Goal: Task Accomplishment & Management: Manage account settings

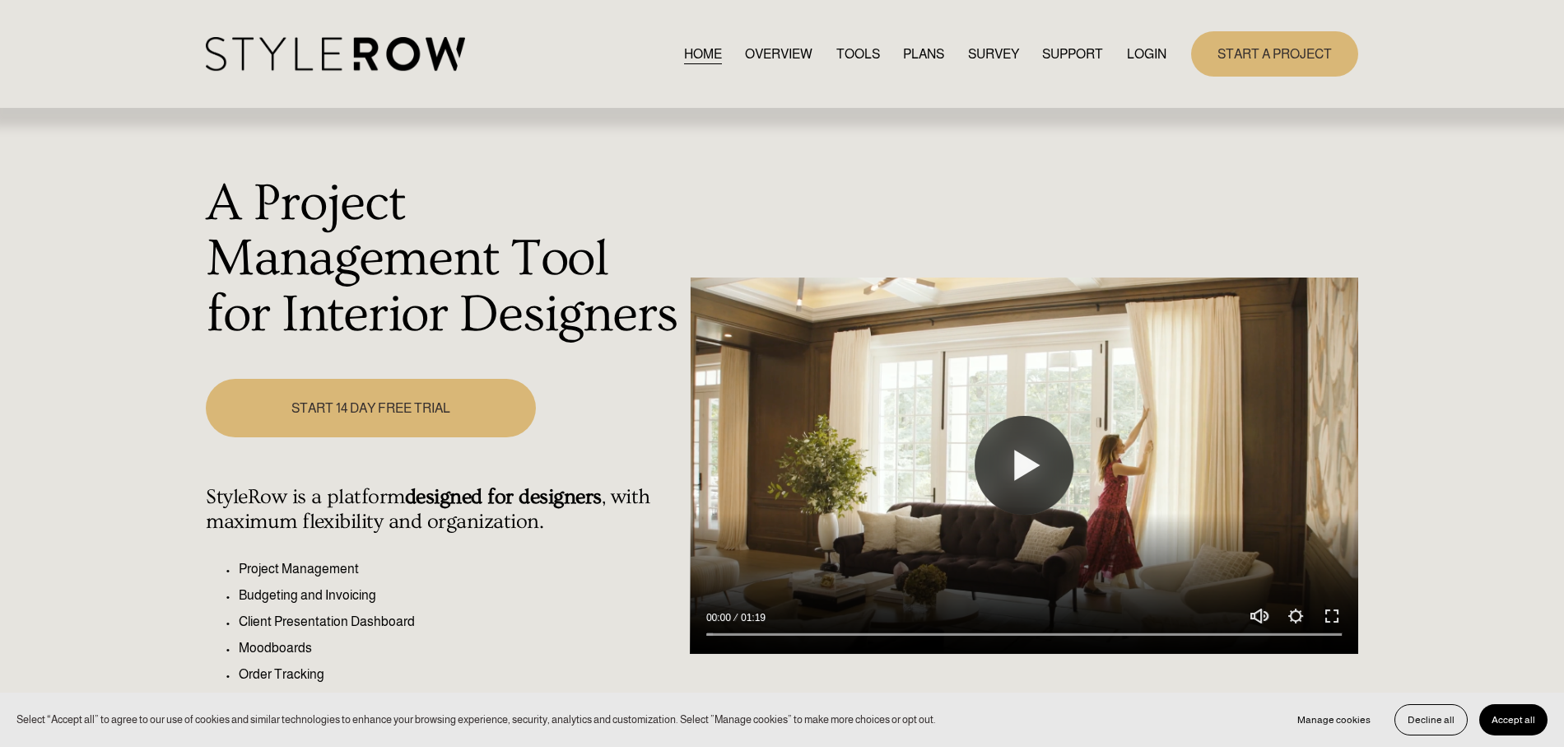
click at [1151, 53] on link "LOGIN" at bounding box center [1147, 54] width 40 height 22
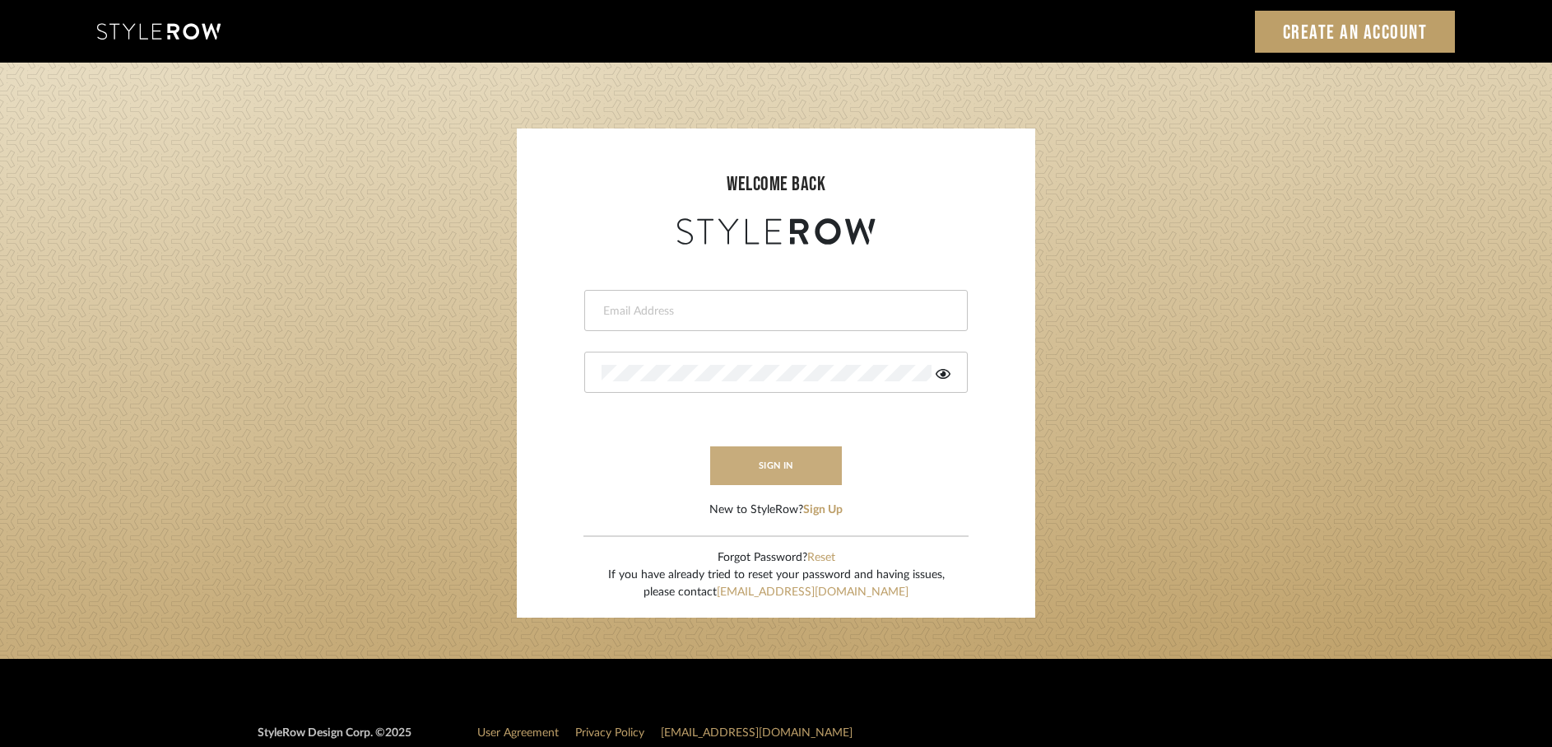
type input "rayeinteriordesign@gmail.com"
click at [758, 467] on button "sign in" at bounding box center [776, 465] width 132 height 39
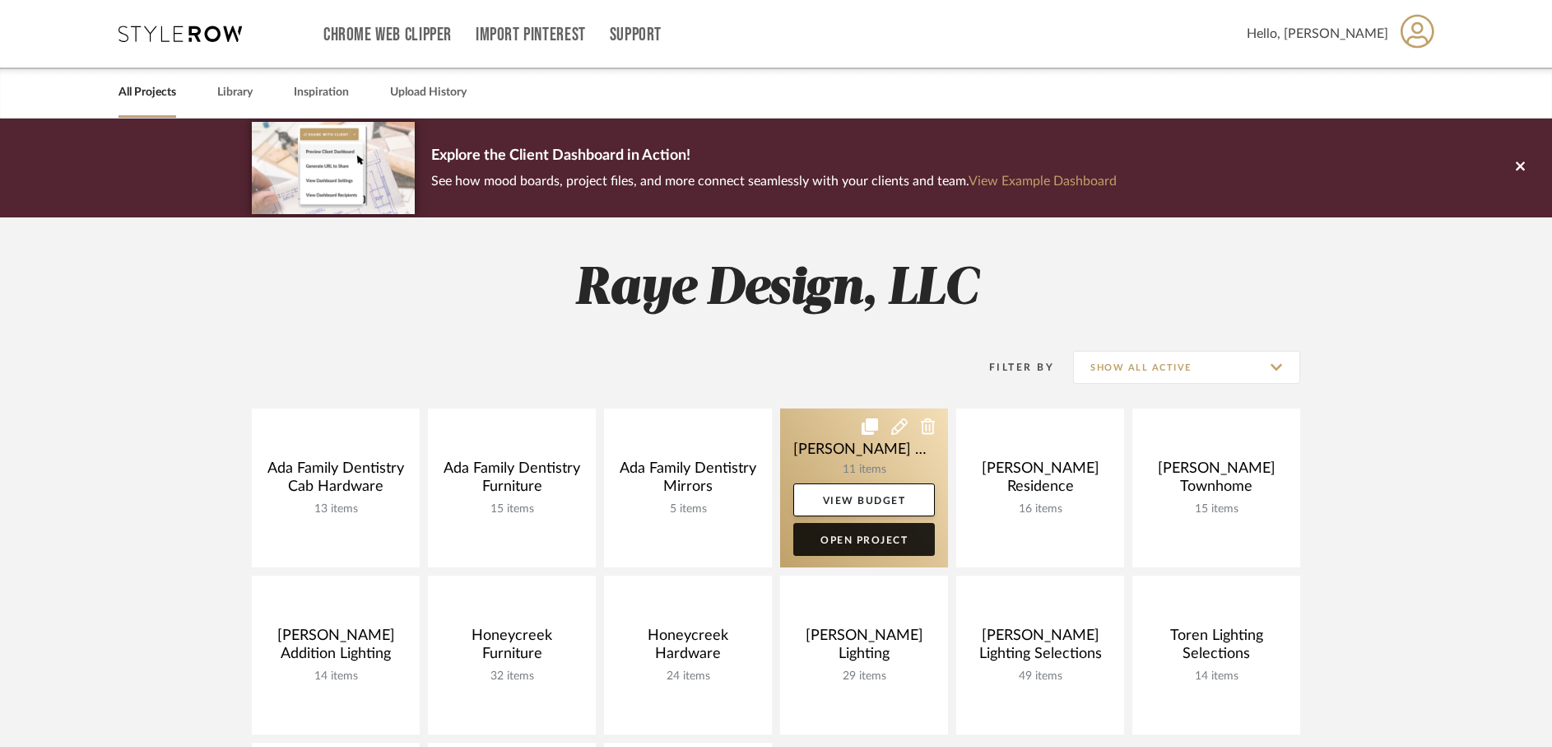
click at [885, 543] on link "Open Project" at bounding box center [864, 539] width 142 height 33
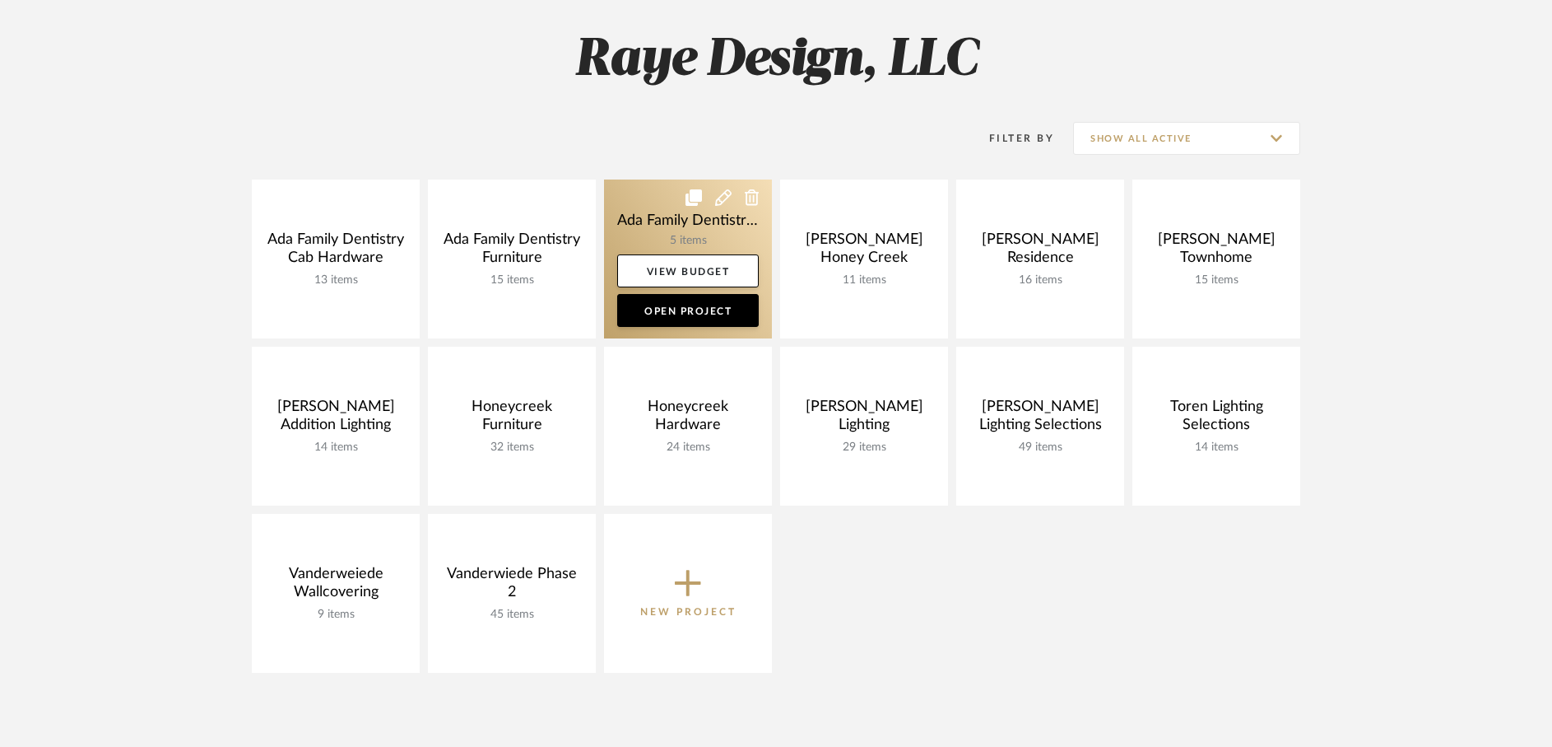
scroll to position [230, 0]
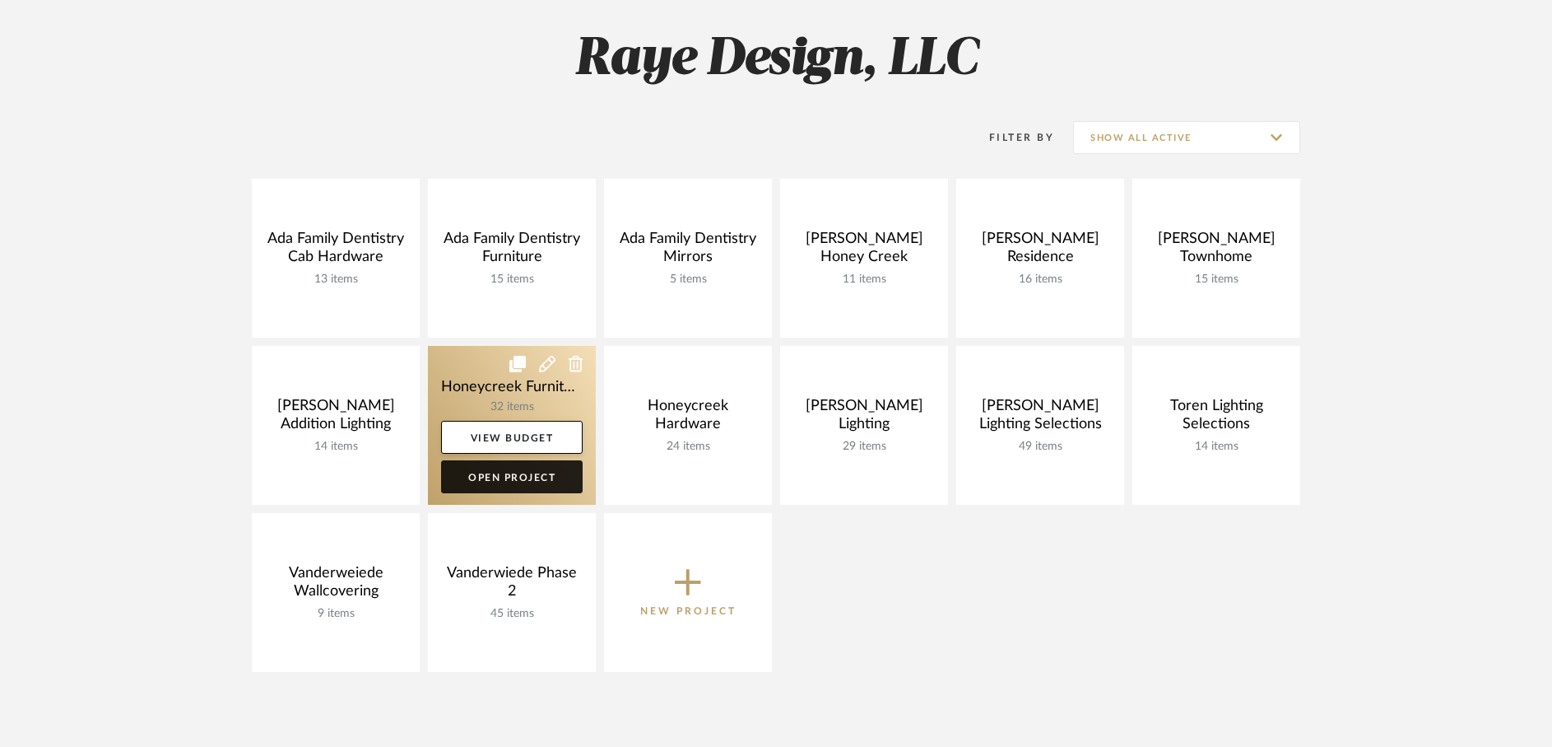
click at [549, 481] on link "Open Project" at bounding box center [512, 476] width 142 height 33
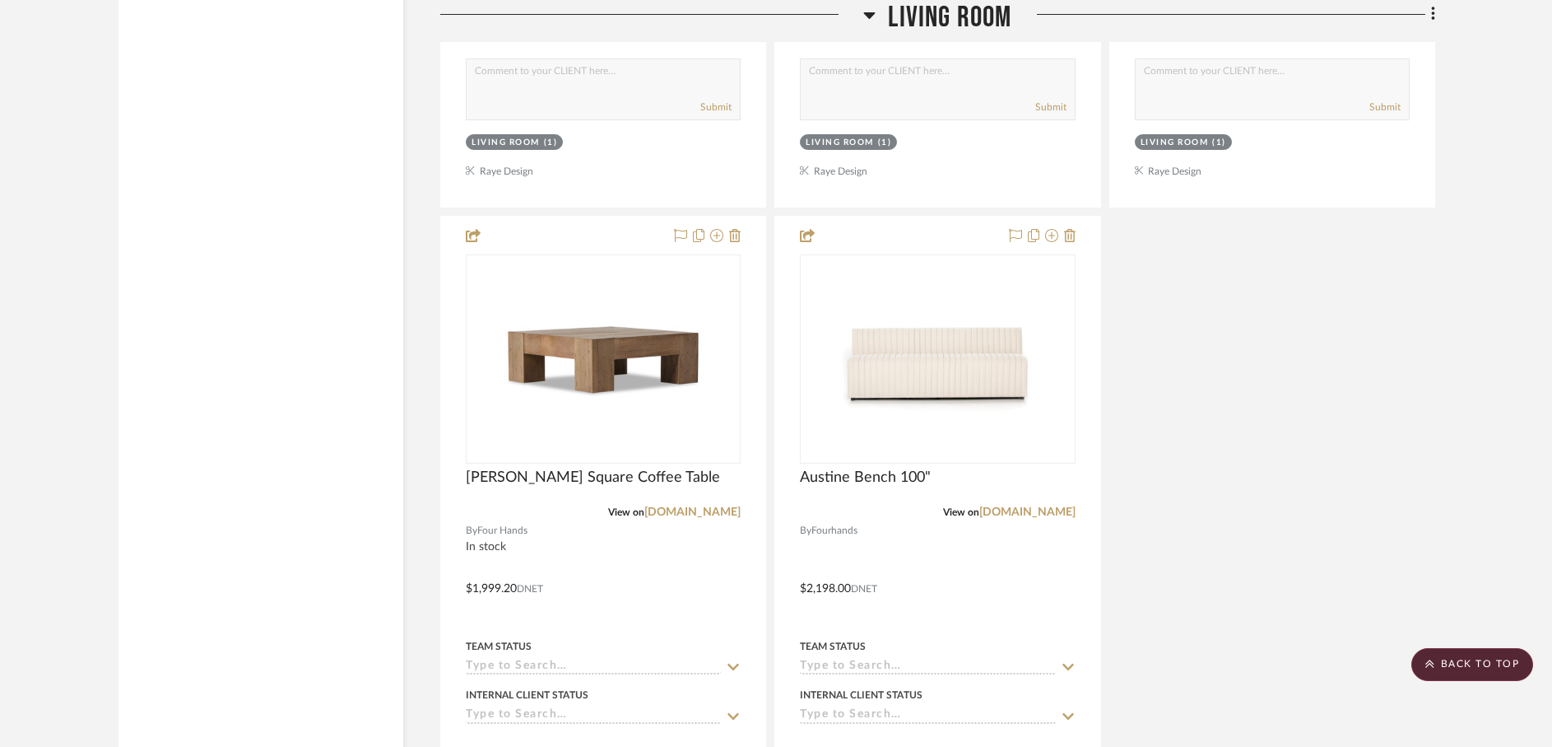
scroll to position [3231, 0]
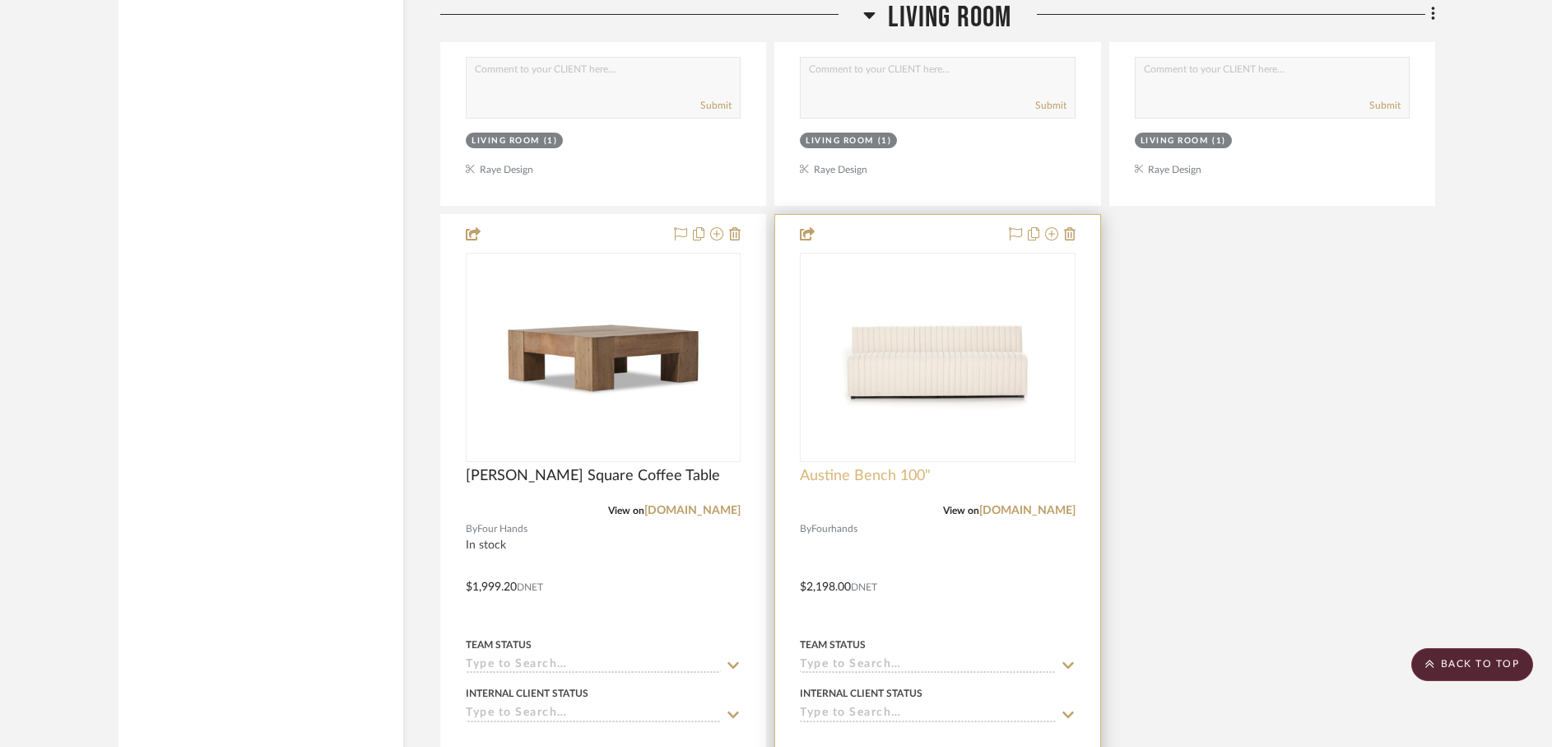
click at [869, 477] on span "Austine Bench 100"" at bounding box center [865, 476] width 131 height 18
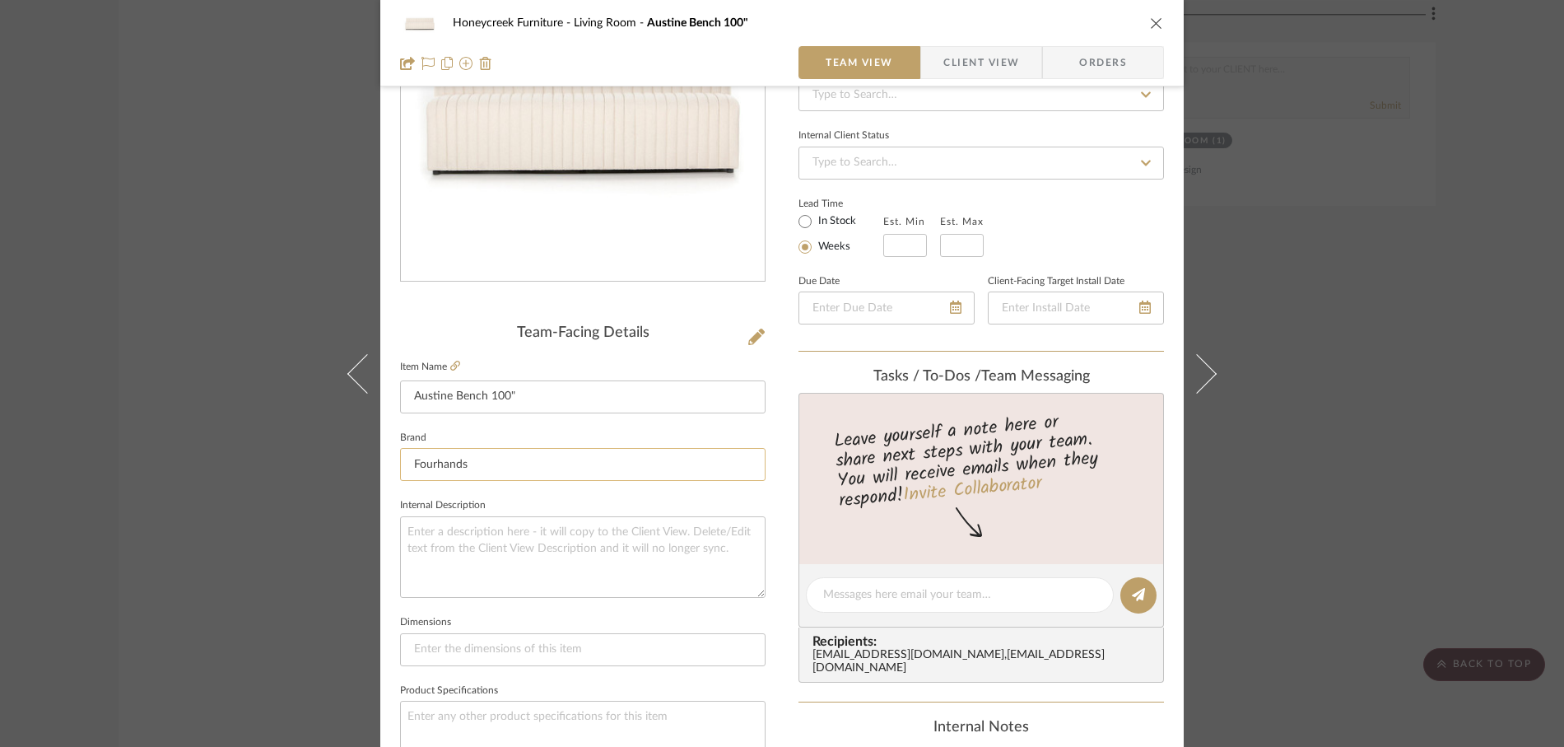
scroll to position [188, 0]
drag, startPoint x: 530, startPoint y: 398, endPoint x: 390, endPoint y: 398, distance: 139.9
click at [390, 398] on div "Honeycreek Furniture Living Room Austine Bench 100" Team View Client View Order…" at bounding box center [781, 584] width 803 height 1520
type input "Two"
click at [454, 365] on icon at bounding box center [455, 366] width 10 height 10
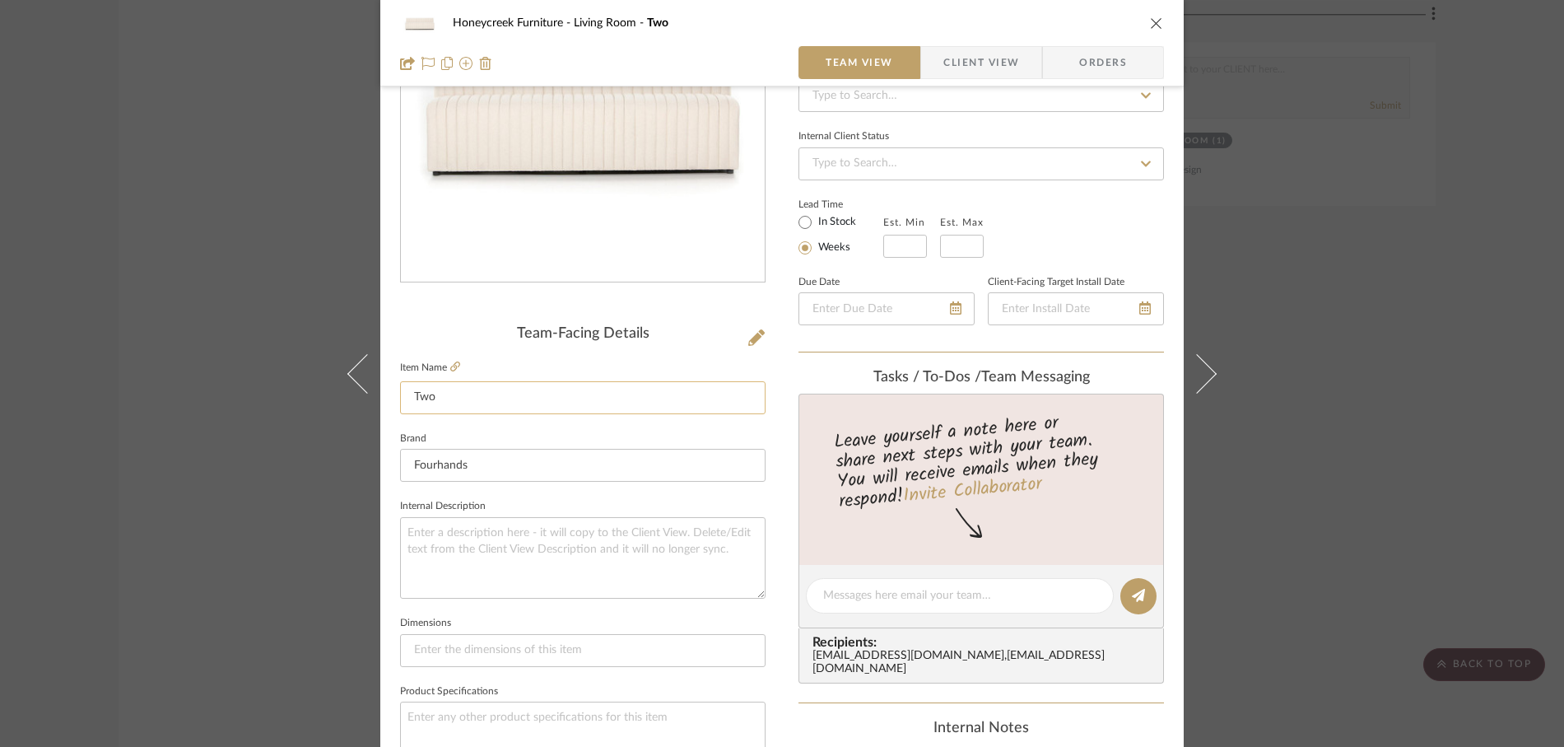
click at [453, 404] on input "Two" at bounding box center [582, 397] width 365 height 33
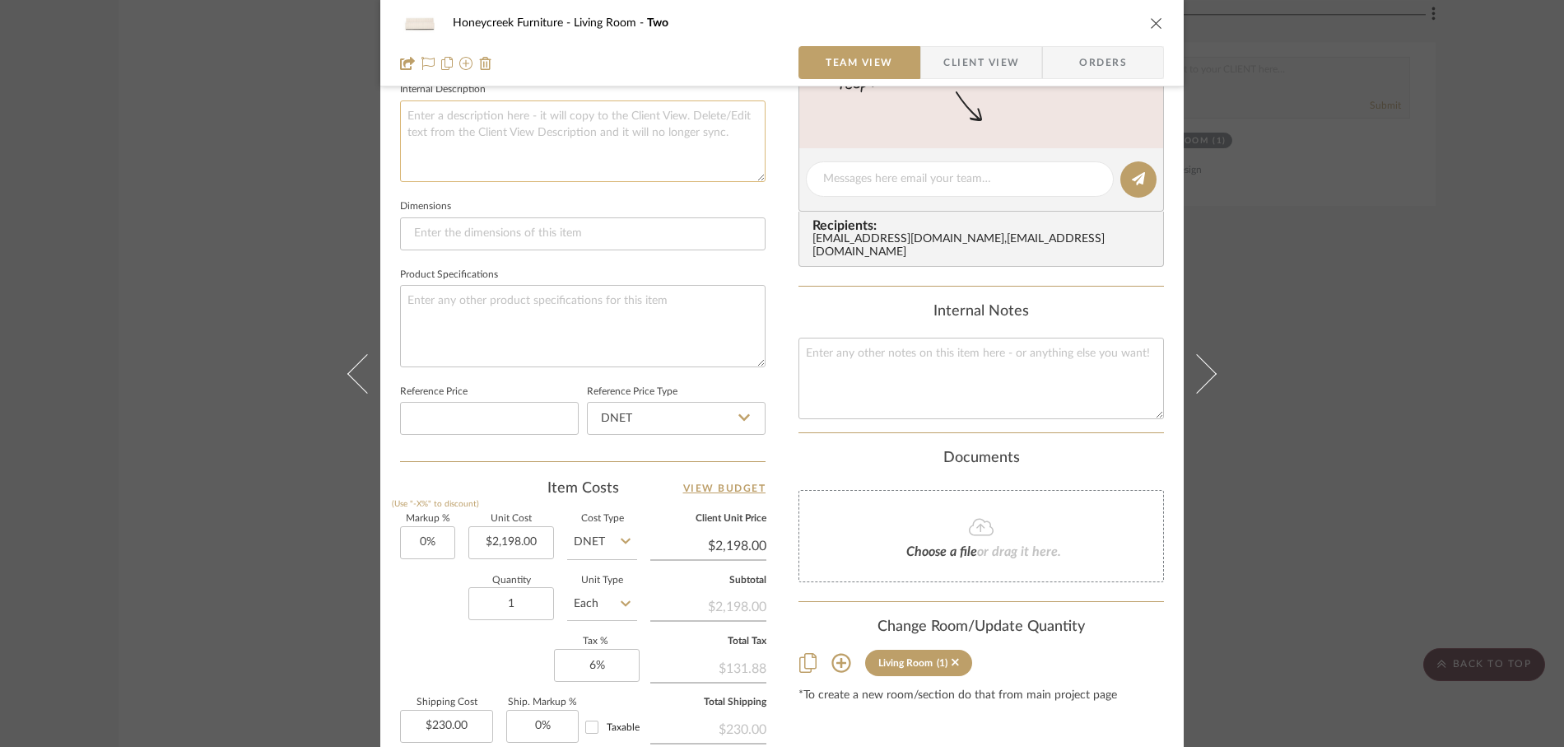
scroll to position [627, 0]
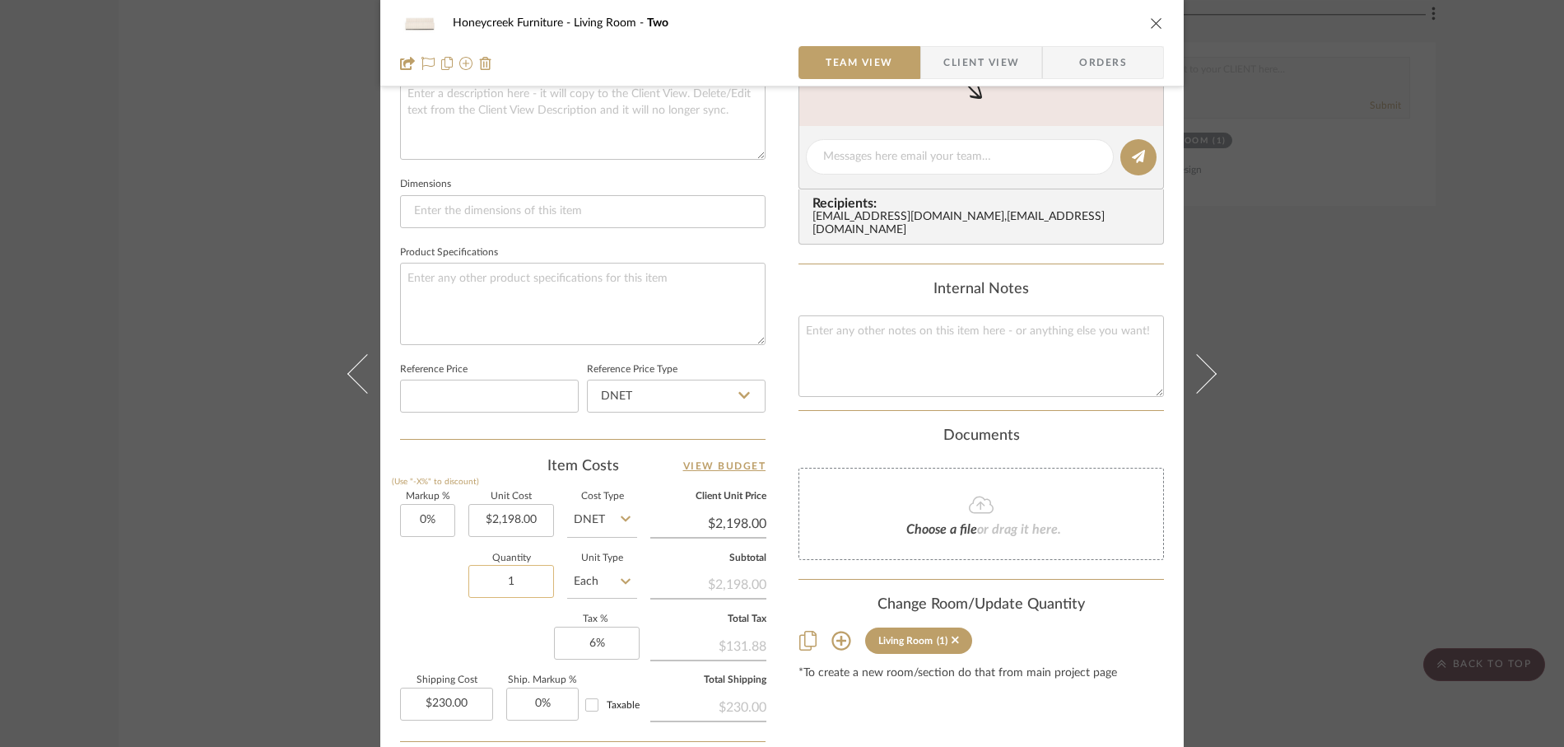
type input "Two (2) 49" Benches:"
click at [523, 579] on input "1" at bounding box center [511, 581] width 86 height 33
type input "2"
click at [436, 609] on div "Quantity 2 Unit Type Each" at bounding box center [518, 583] width 237 height 58
click at [533, 521] on input "2198.00" at bounding box center [511, 520] width 86 height 33
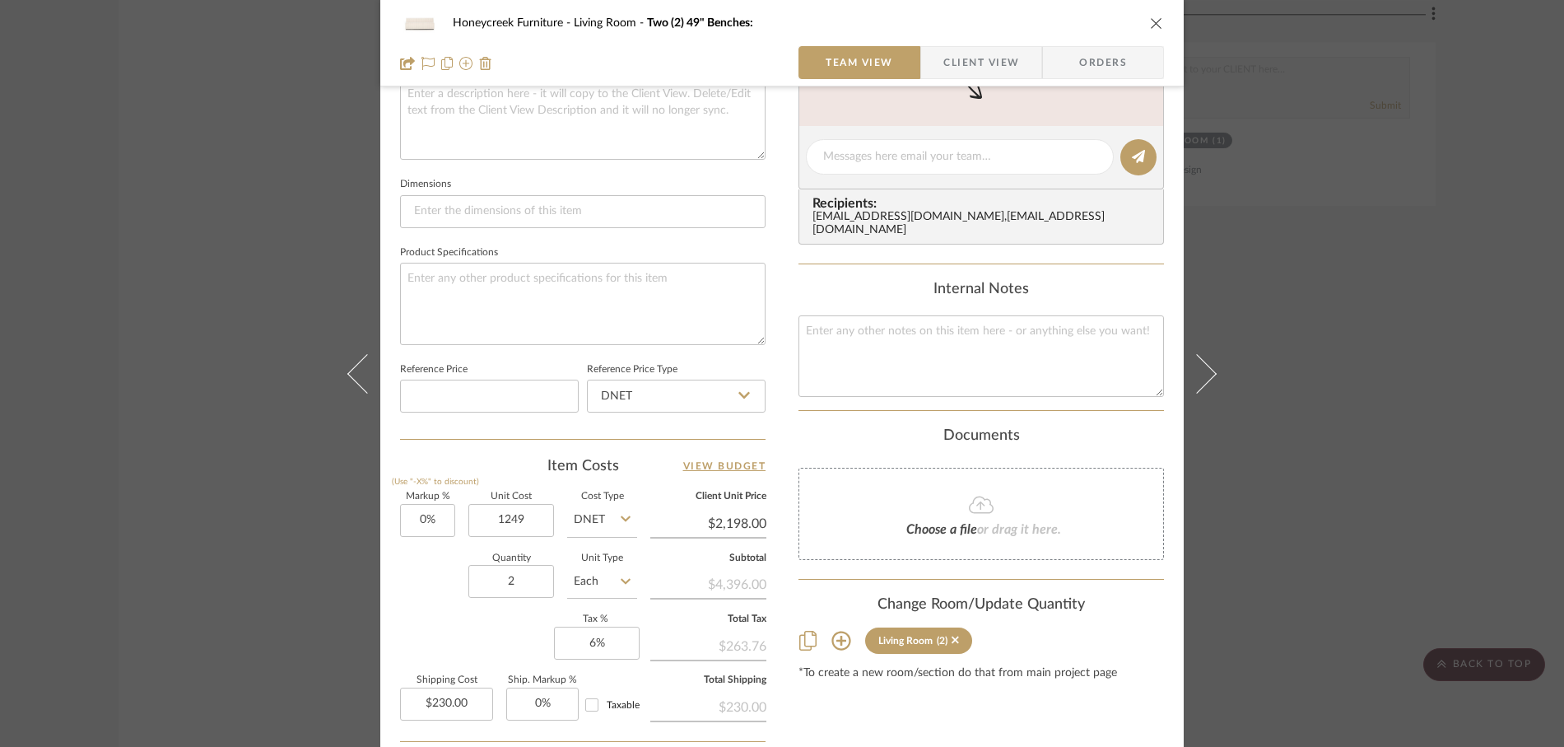
type input "$1,249.00"
click at [419, 579] on div "Quantity 2 Unit Type Each" at bounding box center [518, 583] width 237 height 58
type input "$1,249.00"
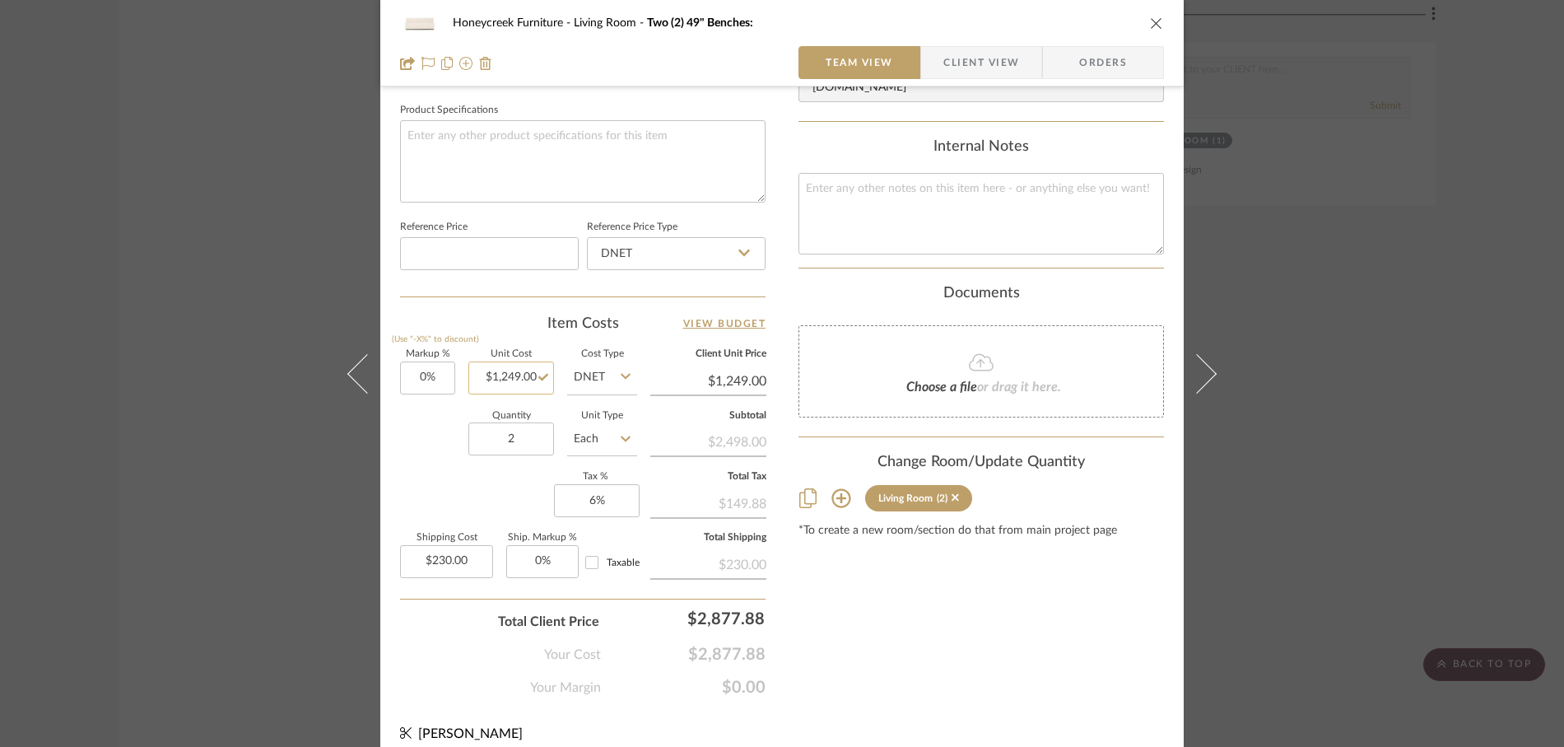
scroll to position [767, 0]
click at [501, 379] on input "1249.00" at bounding box center [511, 380] width 86 height 33
click at [496, 378] on input "1249.00" at bounding box center [511, 380] width 86 height 33
type input "$1,049.00"
click at [412, 486] on div "Markup % (Use "-X%" to discount) 0% Unit Cost $1,049.00 Cost Type DNET Client U…" at bounding box center [582, 472] width 365 height 240
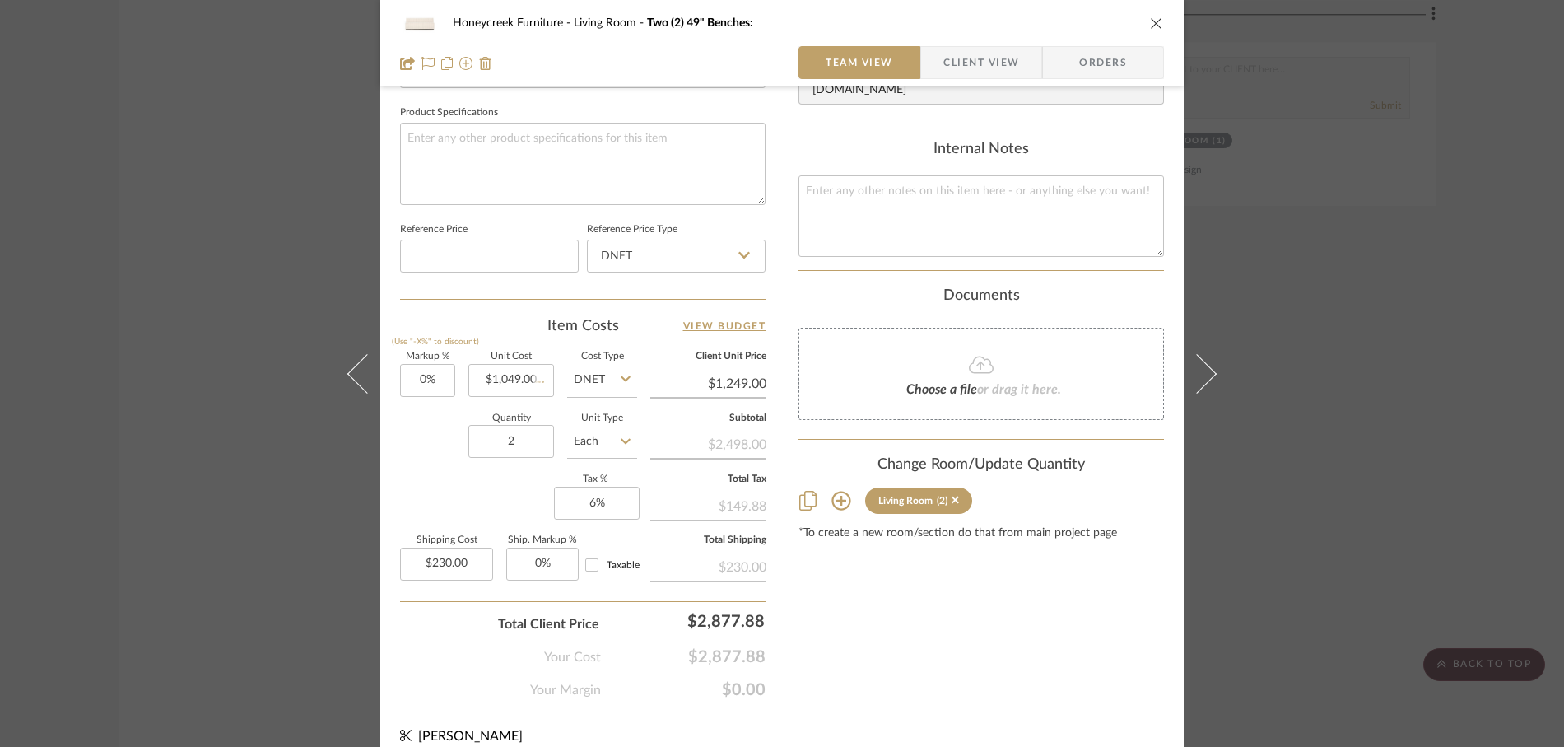
type input "$1,049.00"
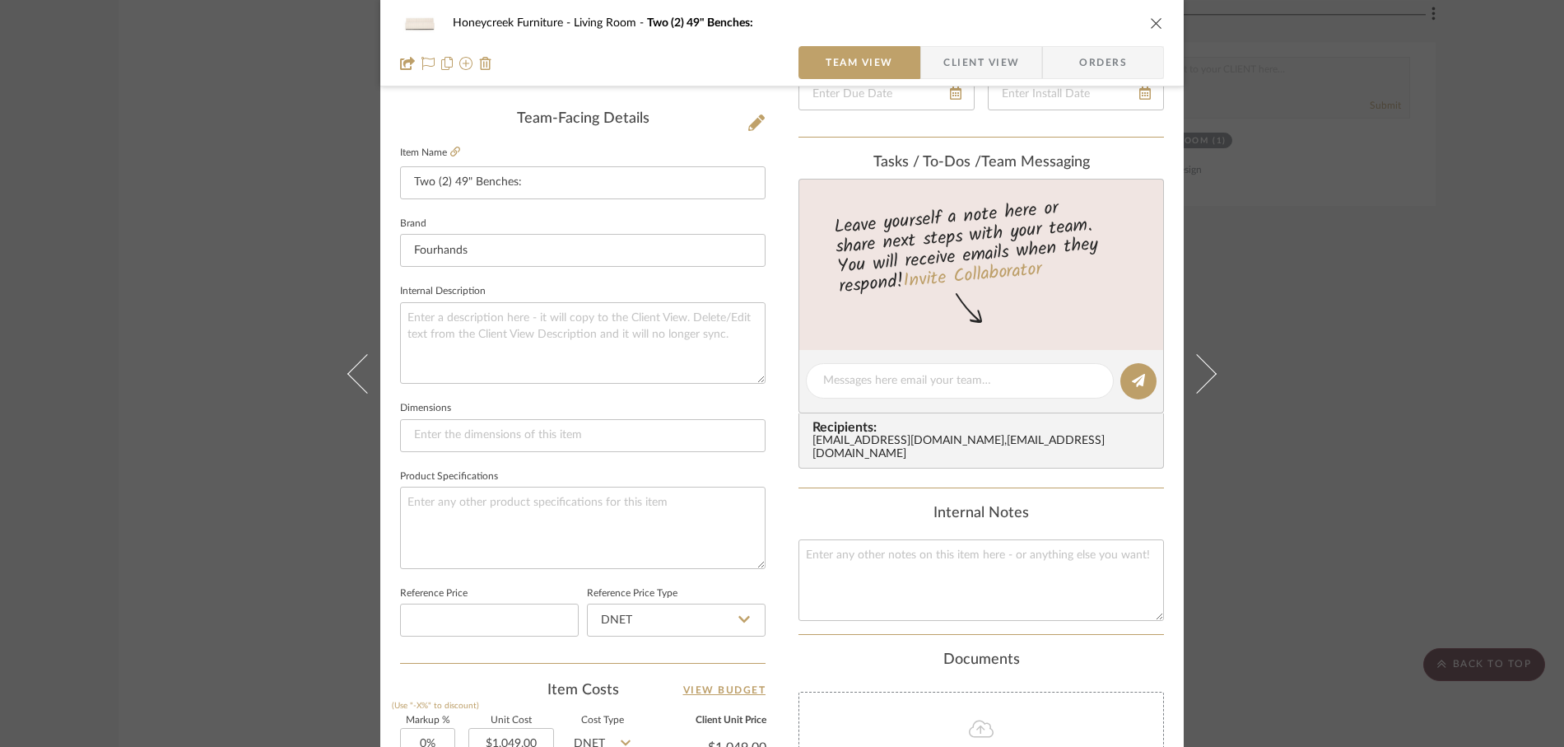
scroll to position [384, 0]
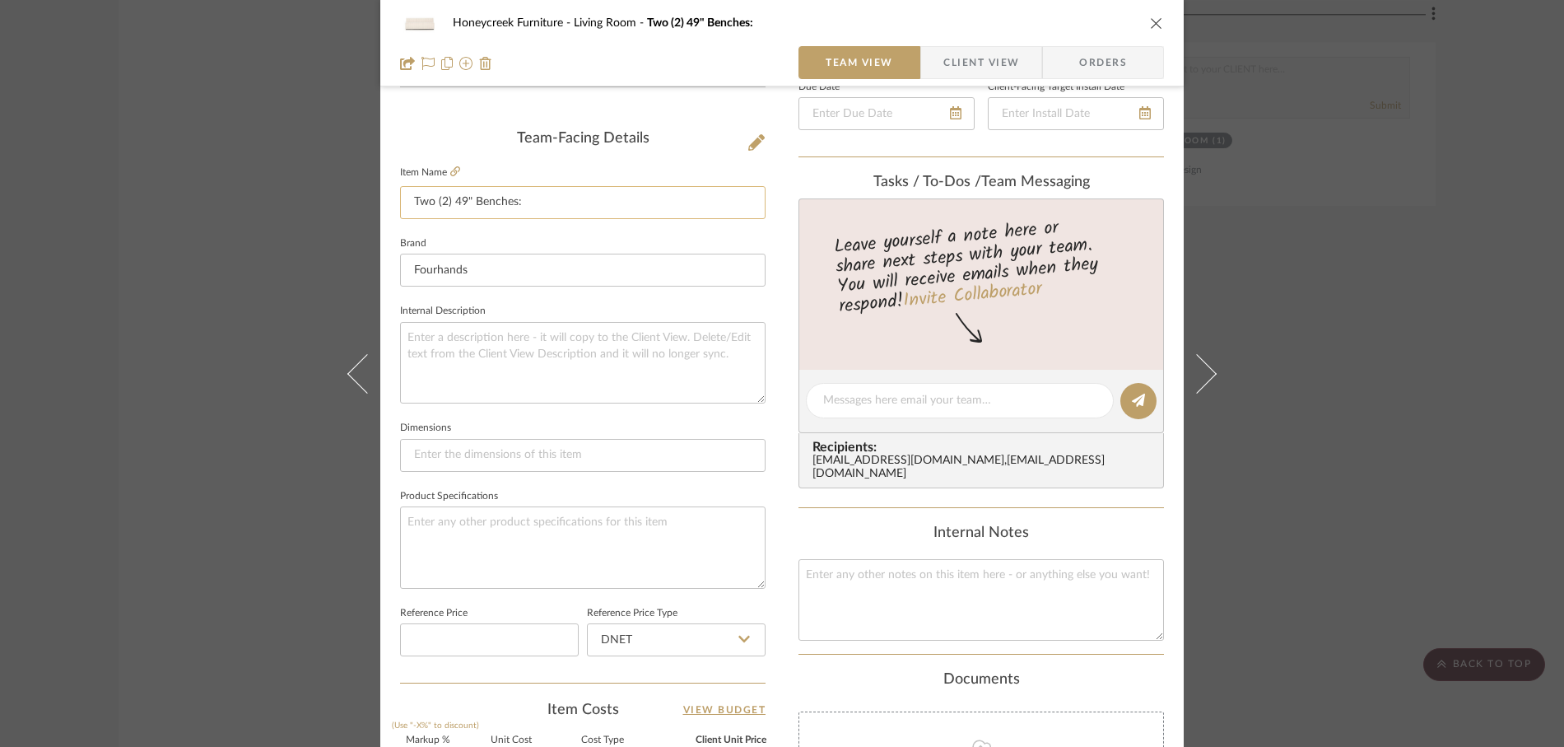
click at [533, 202] on input "Two (2) 49" Benches:" at bounding box center [582, 202] width 365 height 33
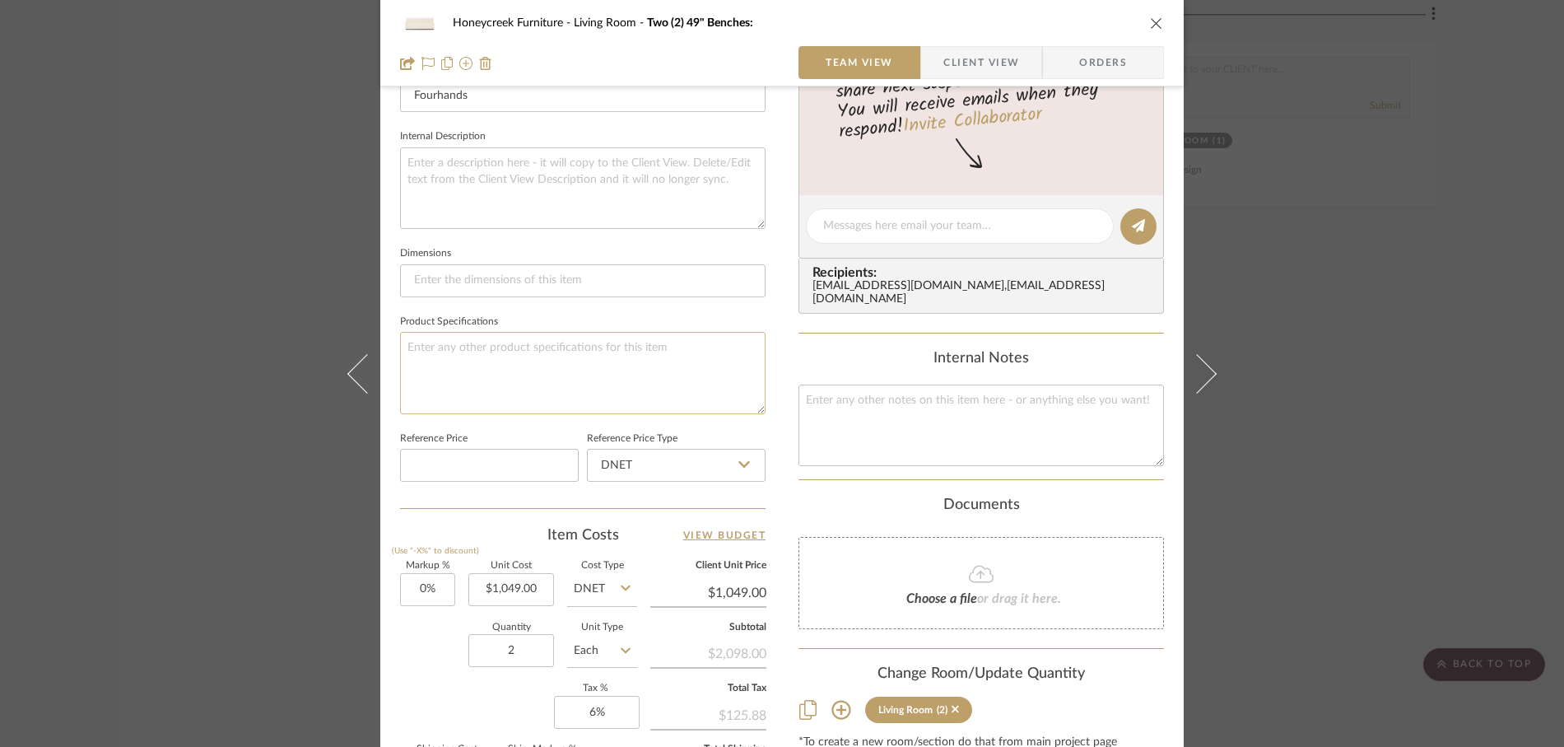
scroll to position [516, 0]
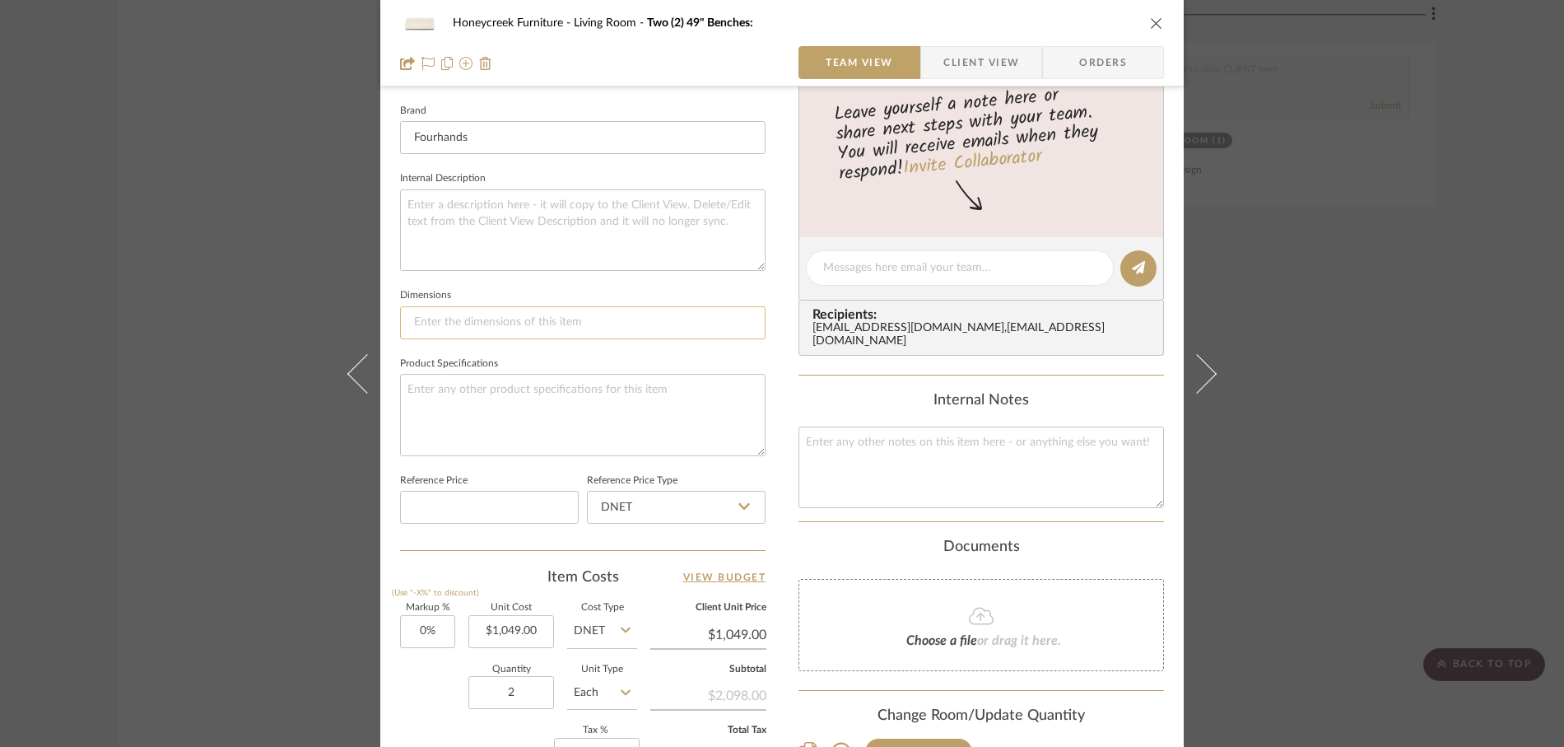
type input "Two (2) 49" Benches: Finish:"
click at [434, 322] on input at bounding box center [582, 322] width 365 height 33
type input "49" Width"
click at [509, 342] on sr-form-field "Dimensions 49" Width" at bounding box center [582, 318] width 365 height 68
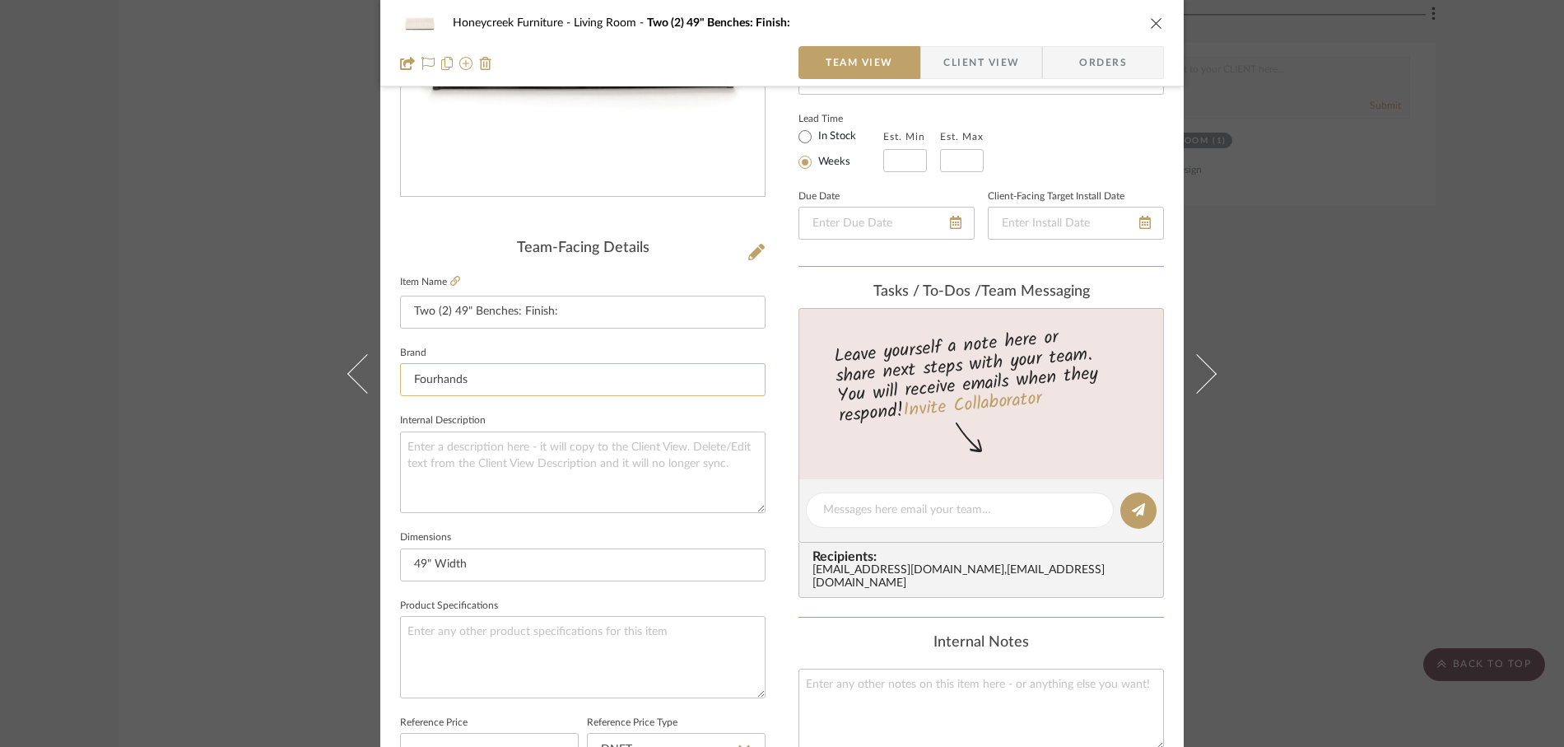
scroll to position [275, 0]
click at [573, 313] on input "Two (2) 49" Benches: Finish:" at bounding box center [582, 311] width 365 height 33
type input "Two (2) 49" Benches: Finish: Capri Oatmeal"
click at [776, 397] on div "Honeycreek Furniture Living Room Two (2) 49" Benches: Finish: Team View Client …" at bounding box center [781, 497] width 803 height 1520
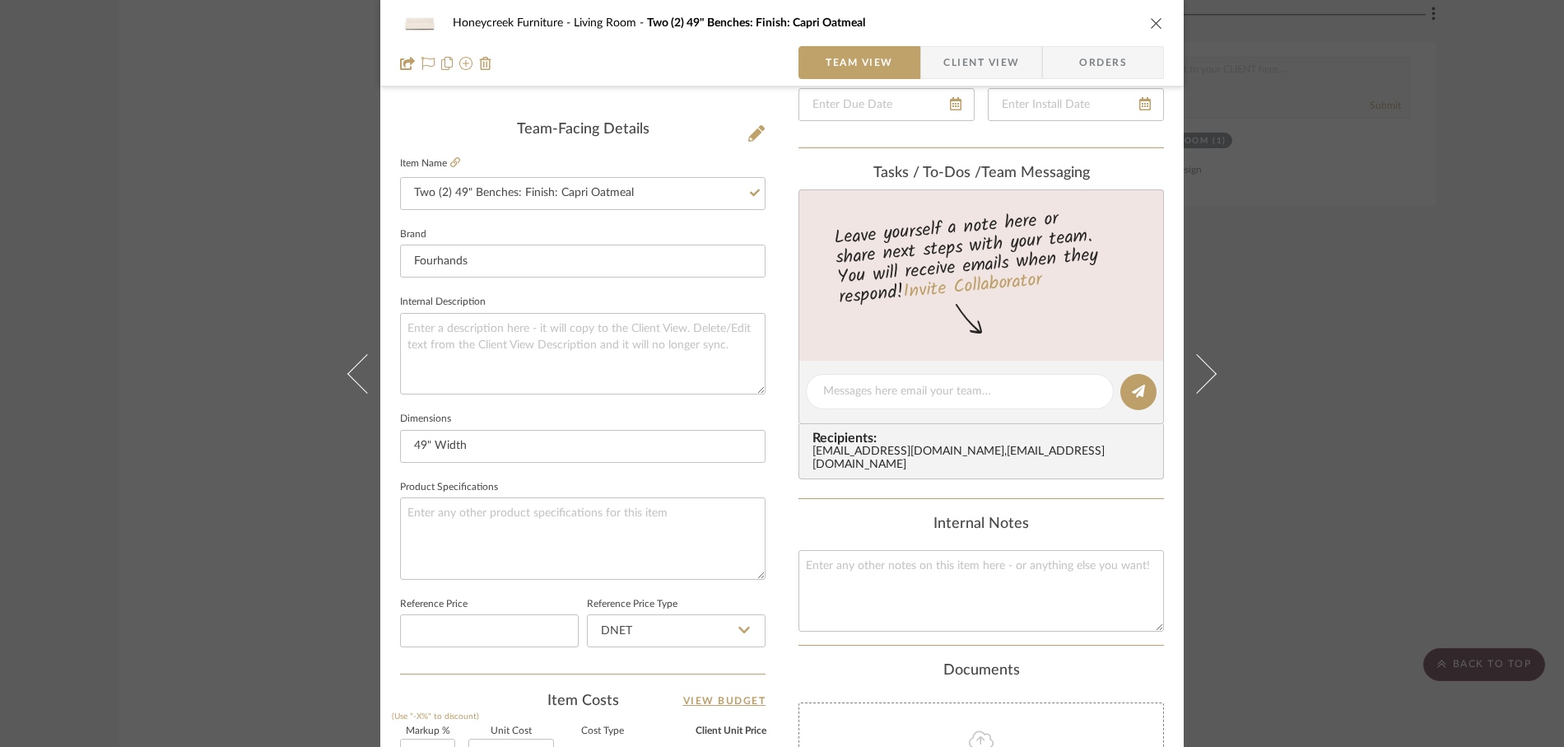
scroll to position [382, 0]
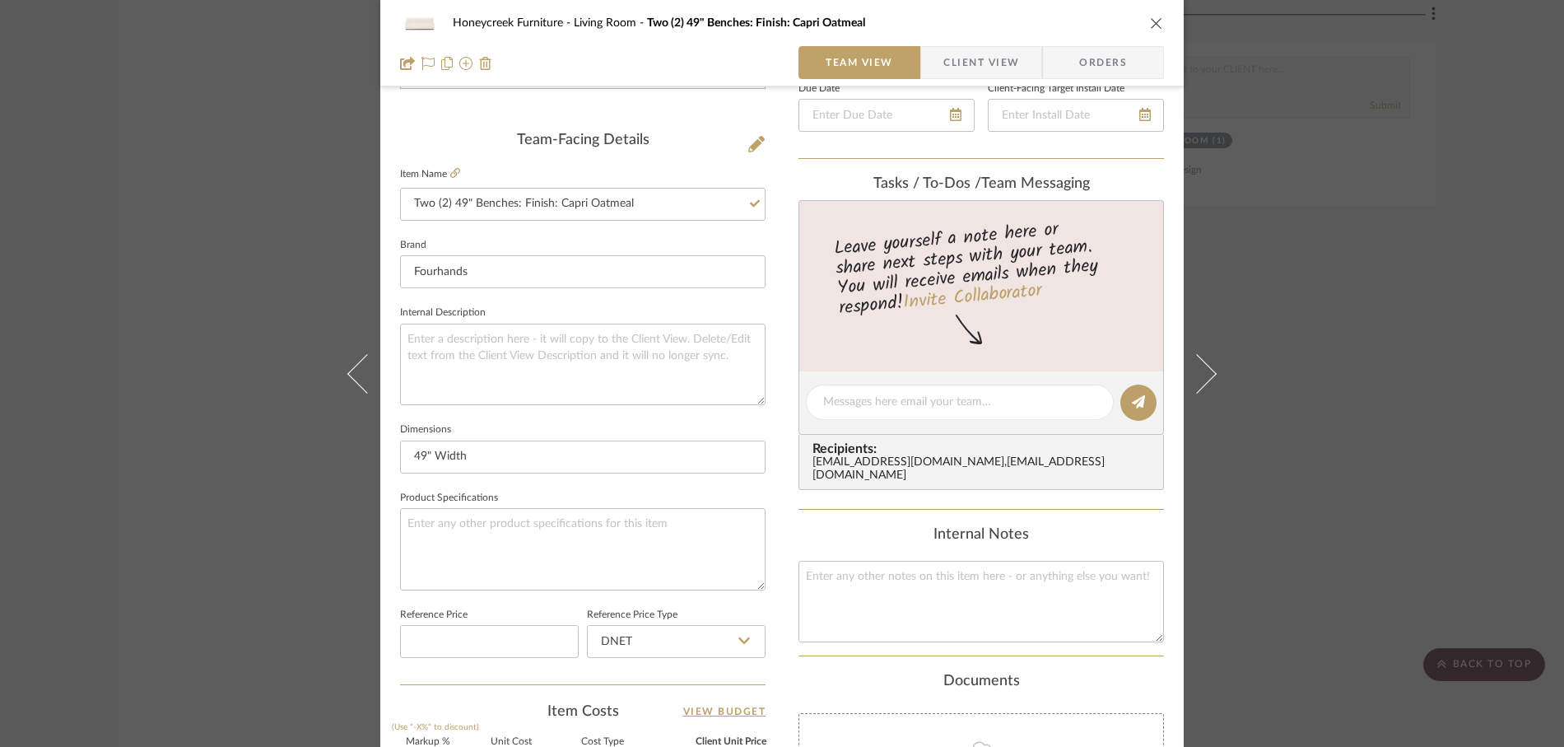
click at [1238, 376] on div "Honeycreek Furniture Living Room Two (2) 49" Benches: Finish: Capri Oatmeal Tea…" at bounding box center [782, 373] width 1564 height 747
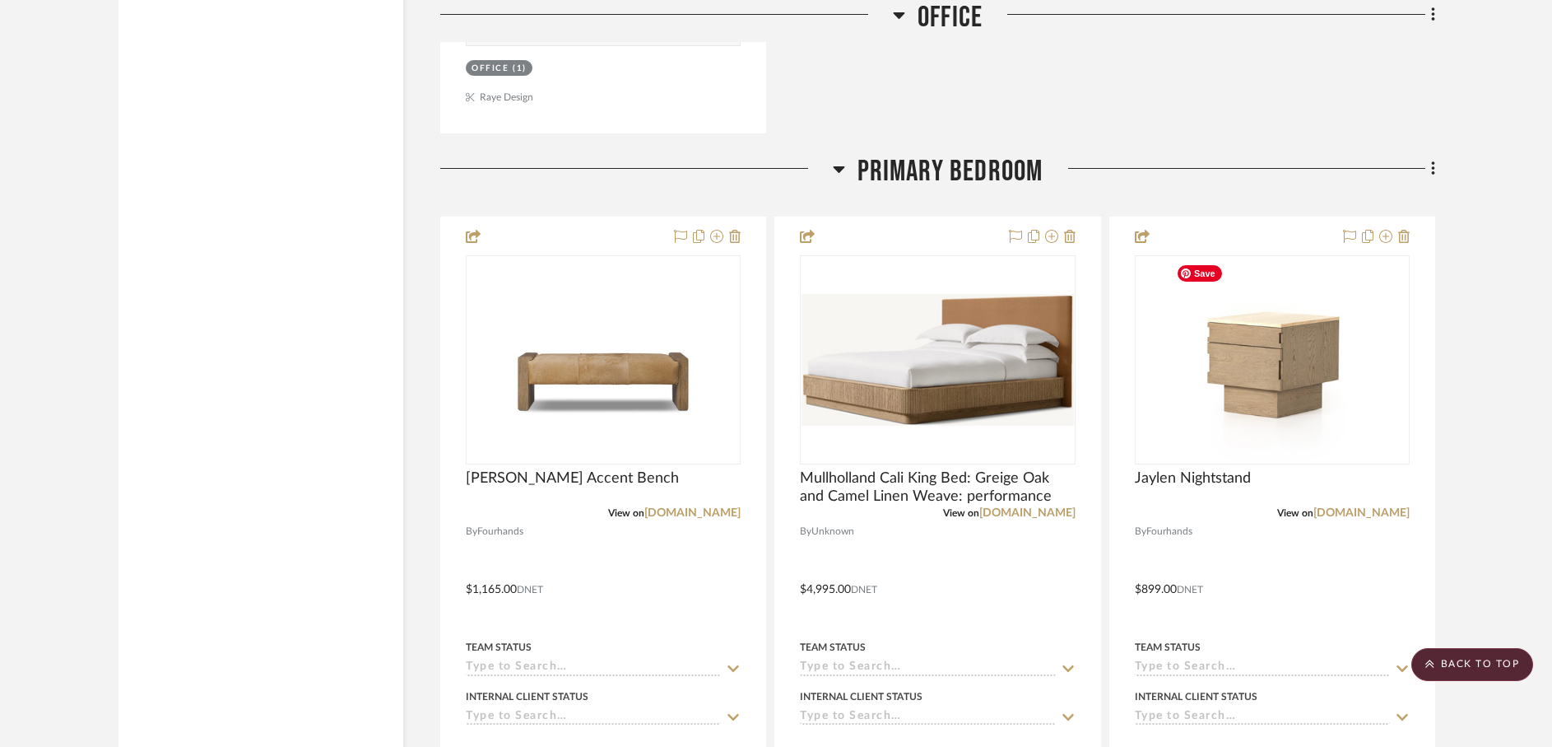
scroll to position [5664, 0]
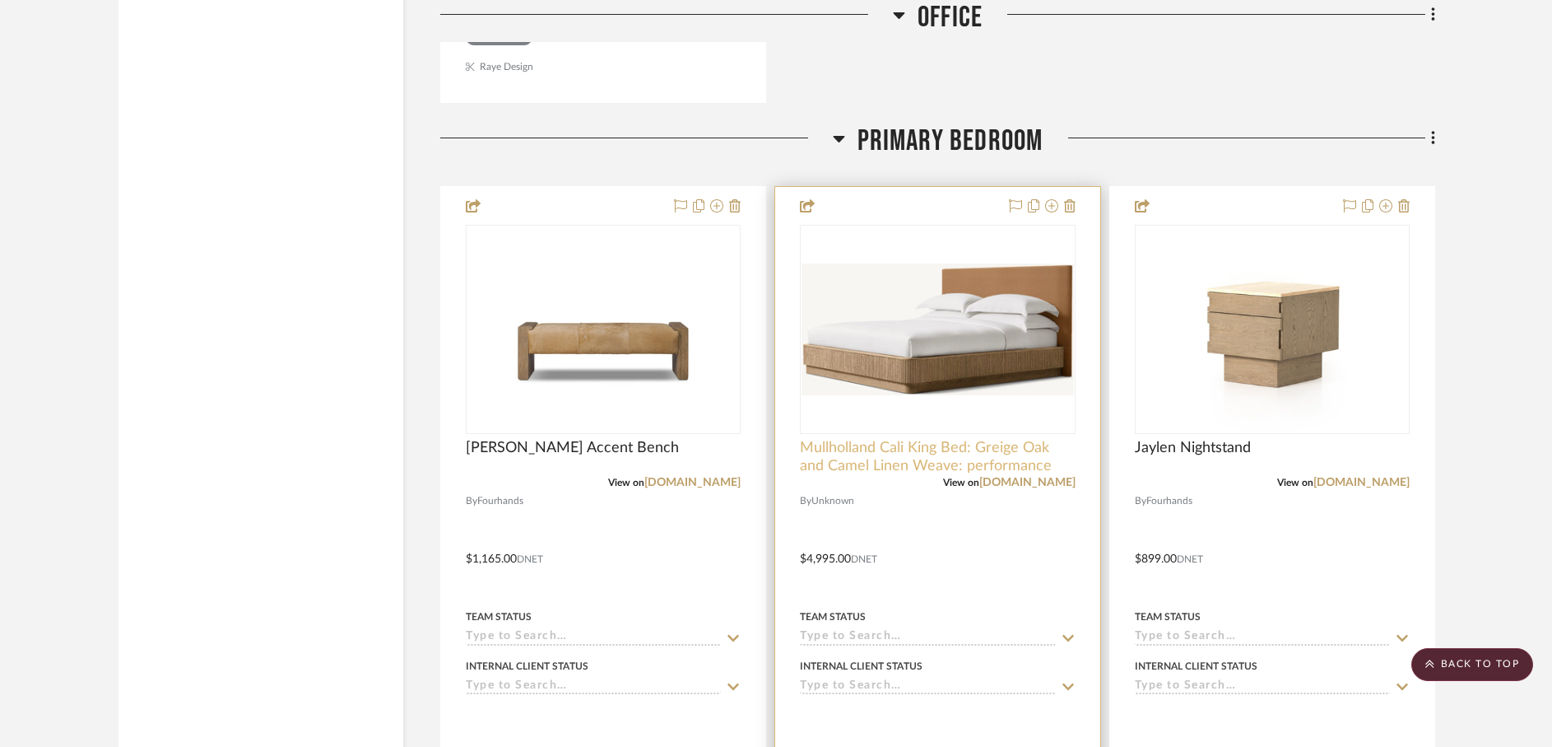
click at [847, 459] on span "Mullholland Cali King Bed: Greige Oak and Camel Linen Weave: performance" at bounding box center [937, 457] width 275 height 36
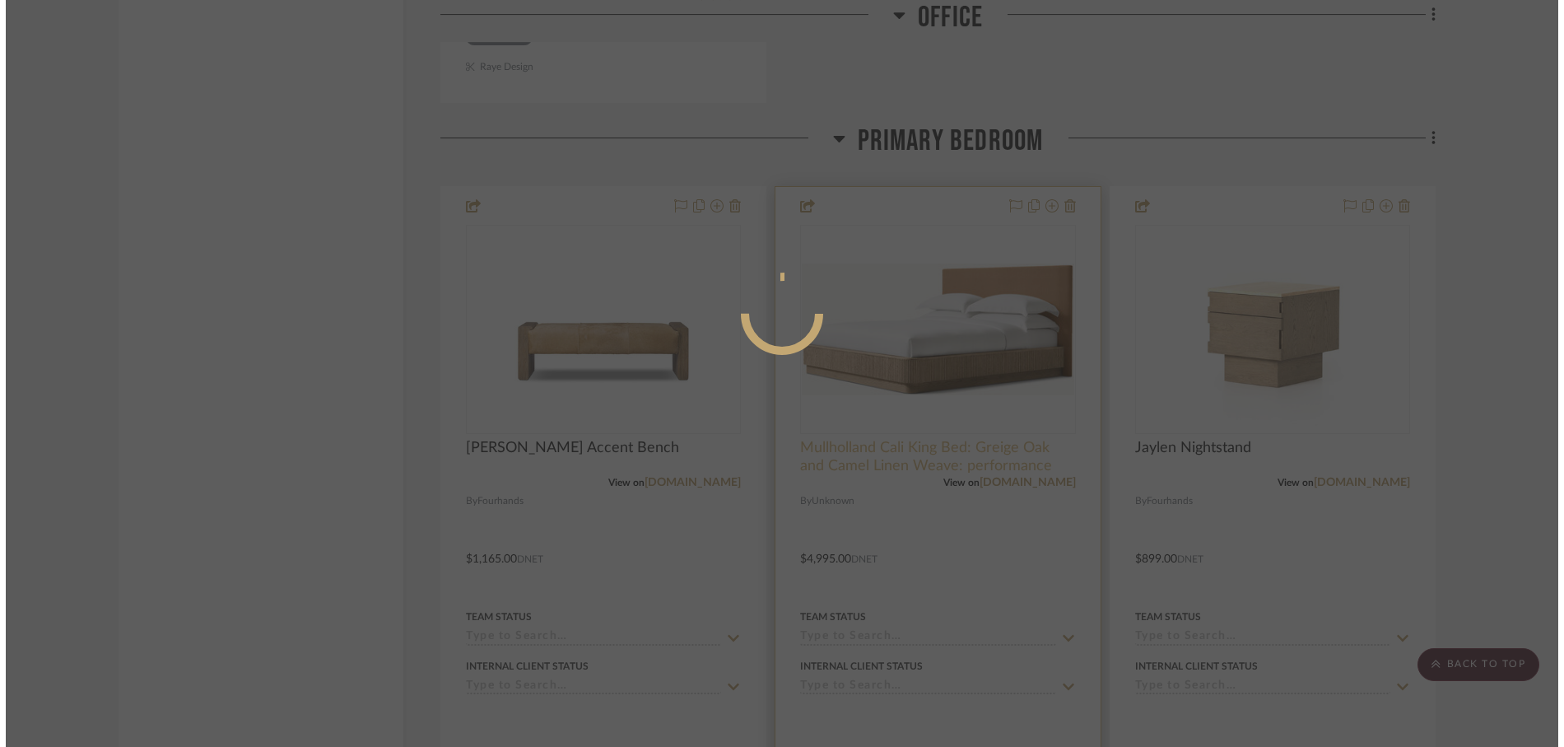
scroll to position [0, 0]
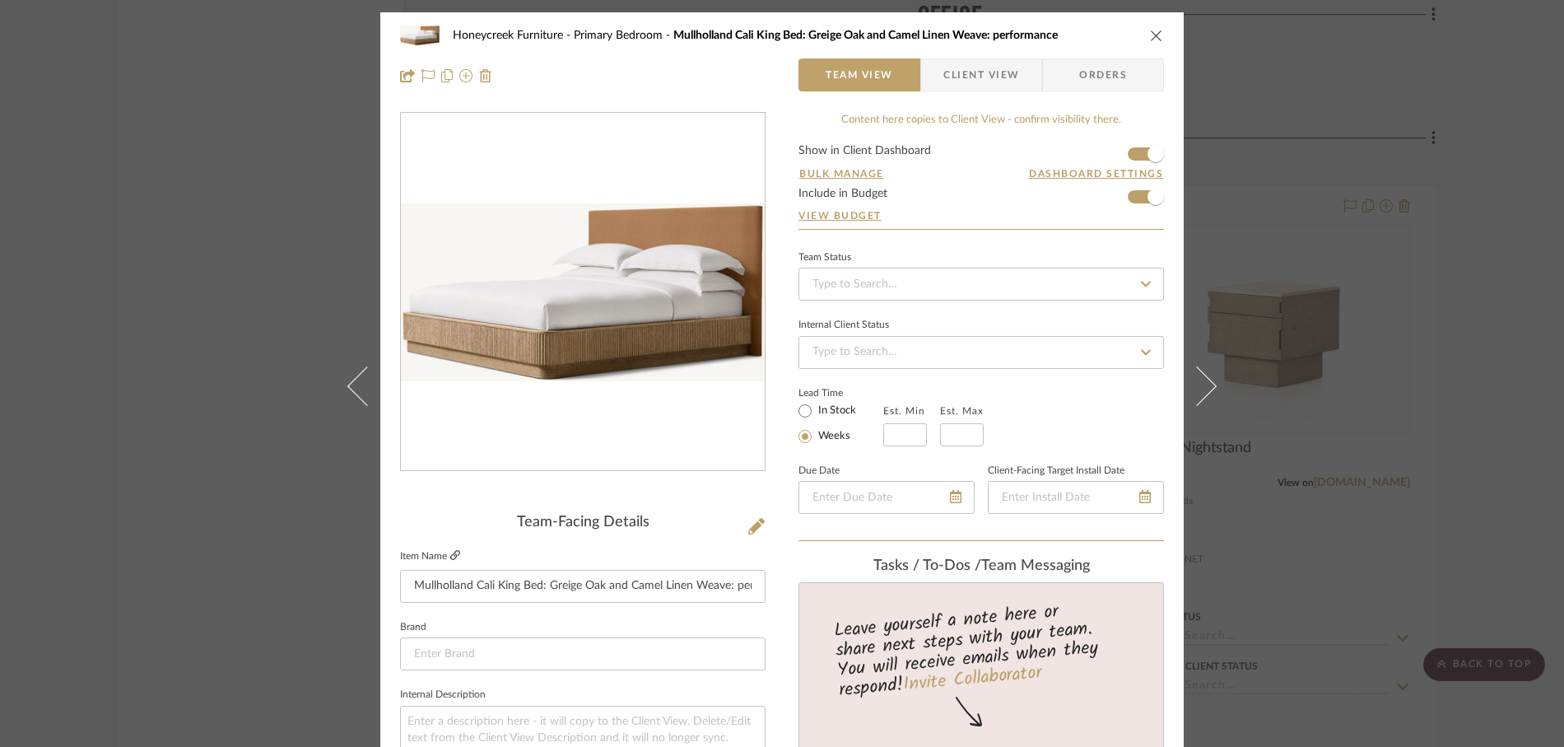
click at [451, 556] on icon at bounding box center [455, 555] width 10 height 10
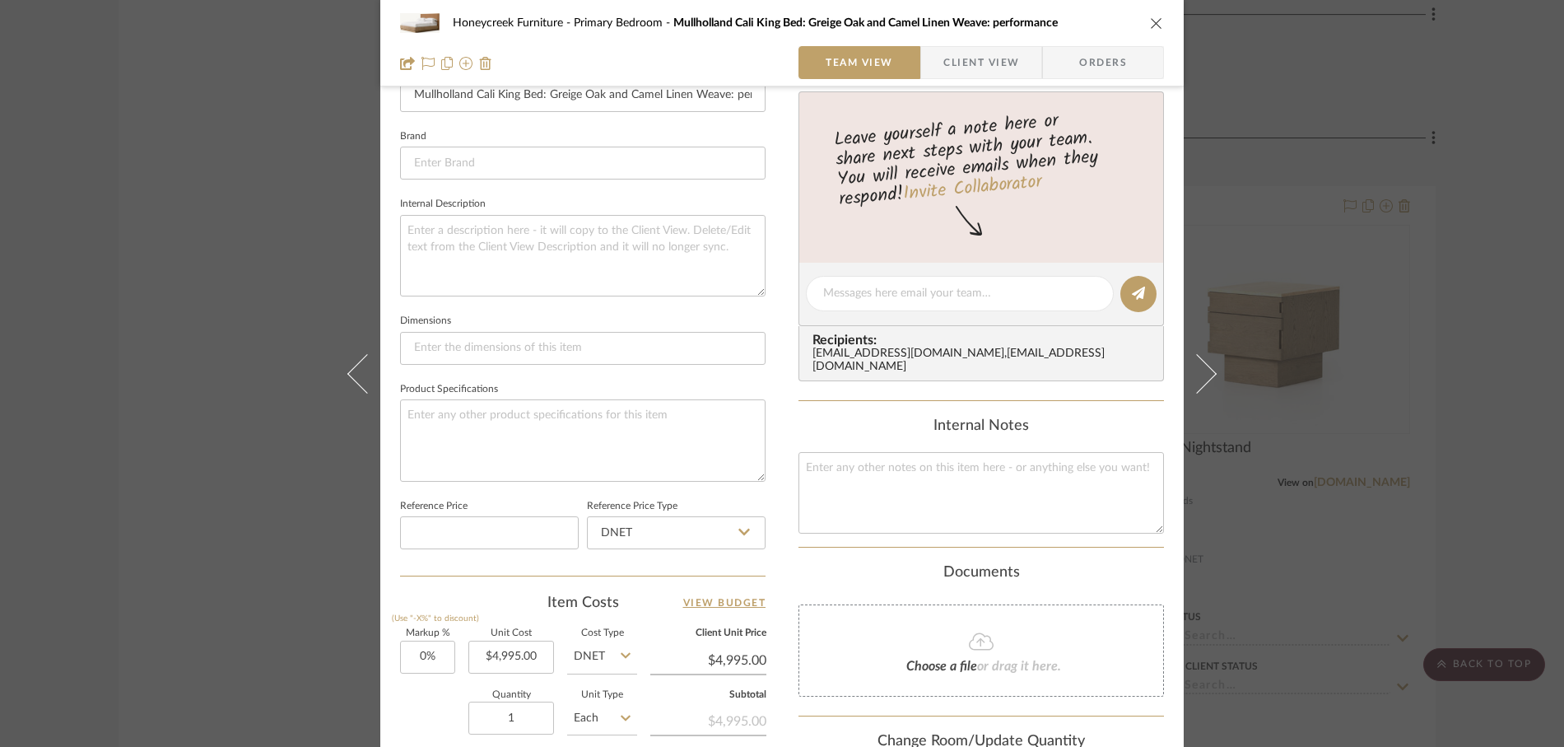
scroll to position [487, 0]
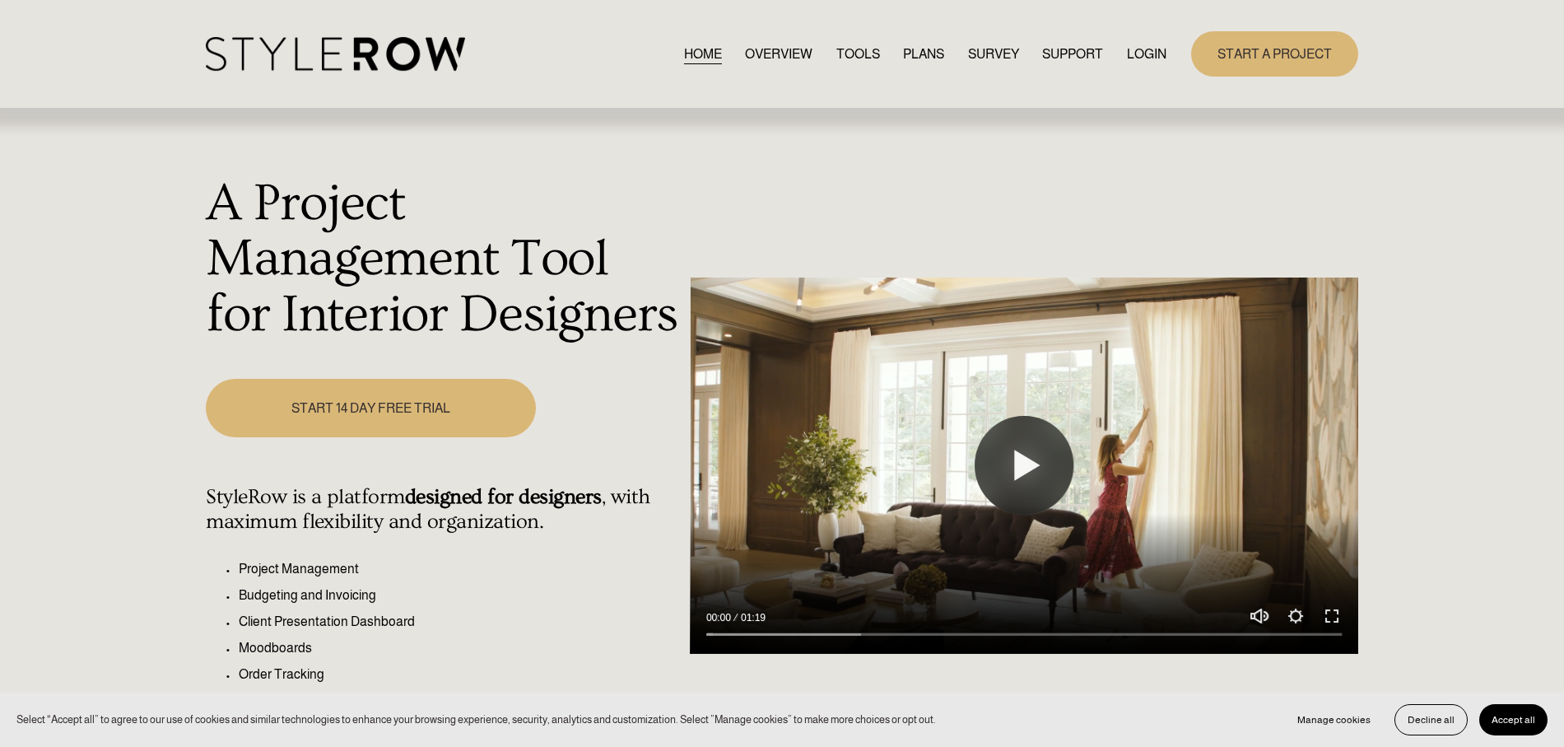
click at [1142, 53] on link "LOGIN" at bounding box center [1147, 54] width 40 height 22
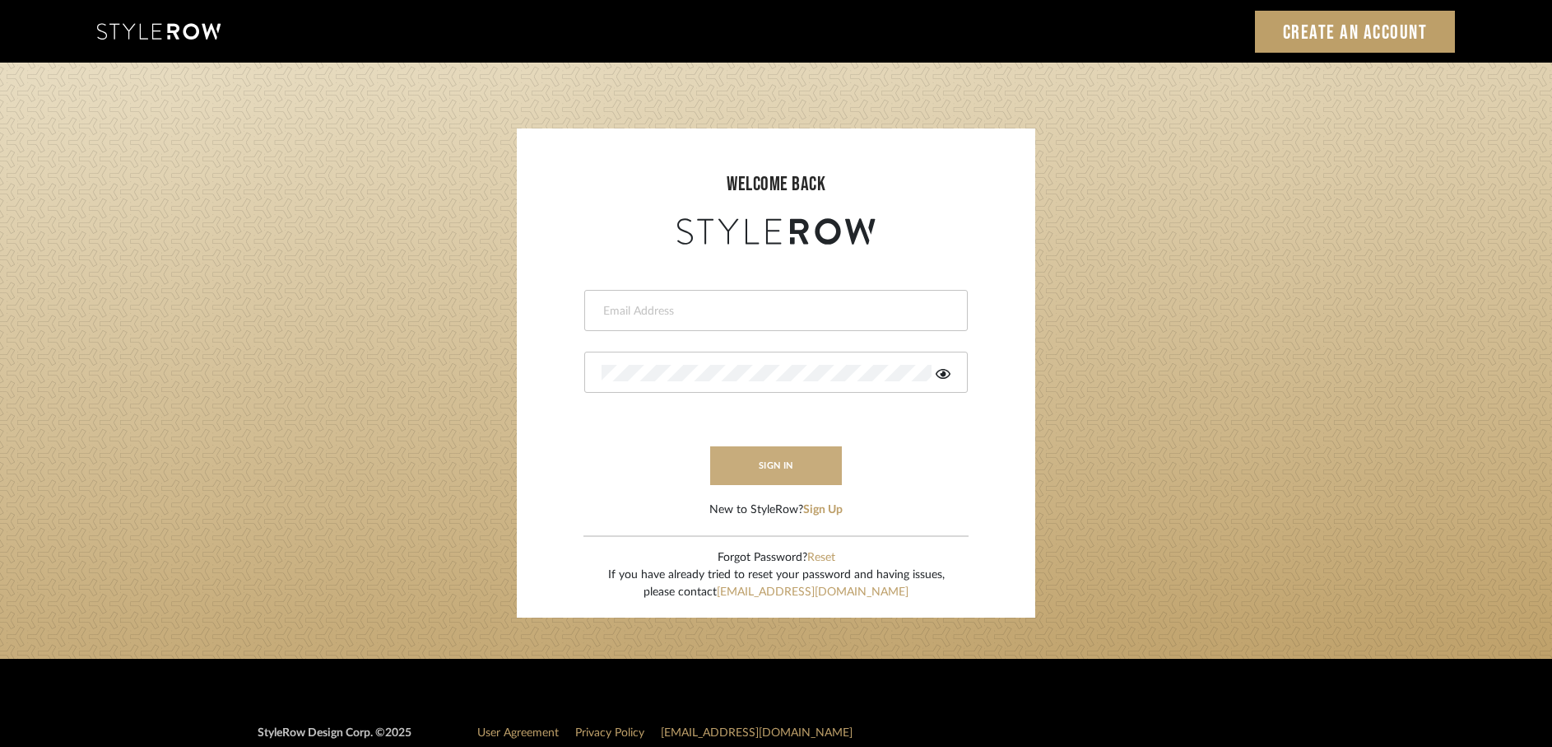
type input "rayeinteriordesign@gmail.com"
click at [803, 463] on button "sign in" at bounding box center [776, 465] width 132 height 39
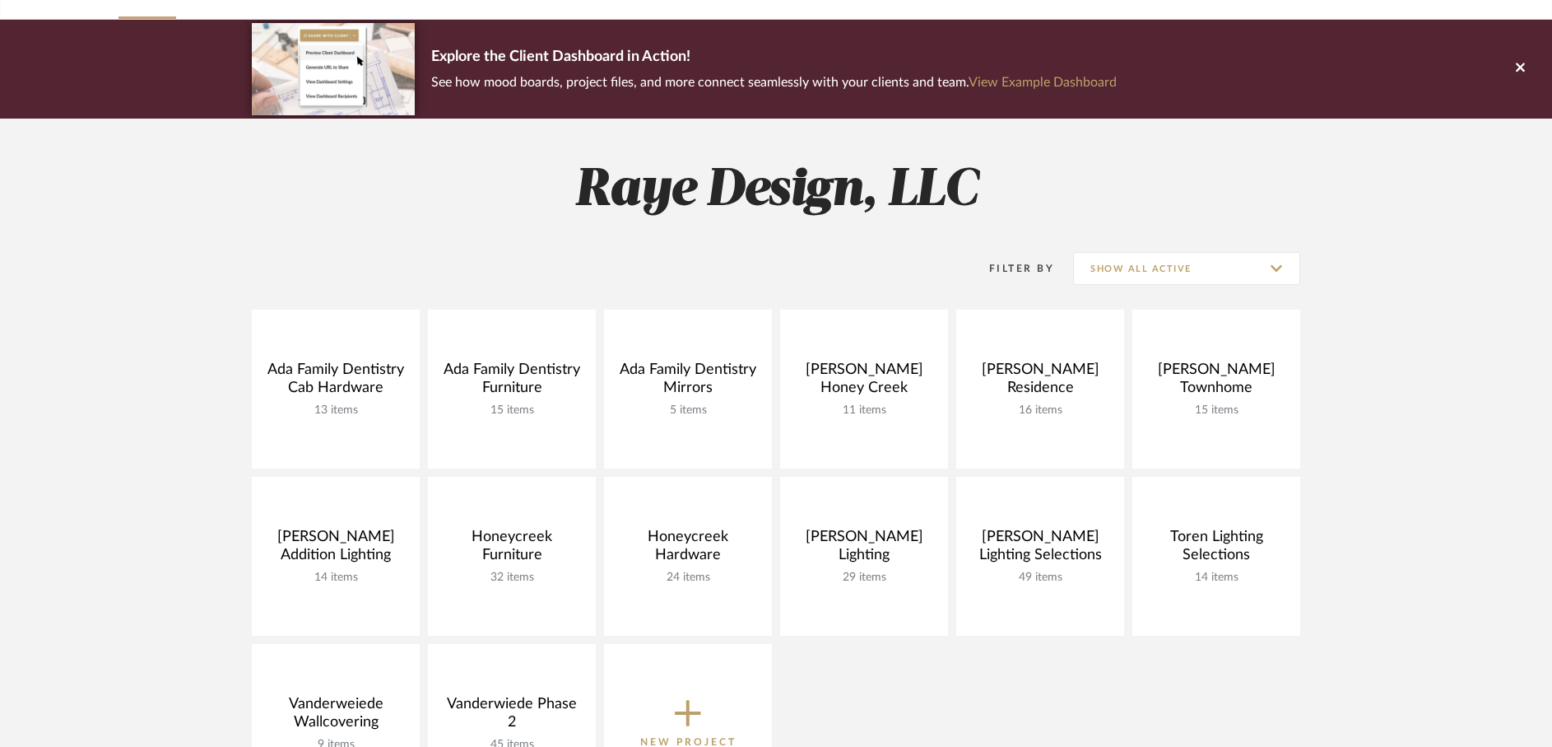
scroll to position [101, 0]
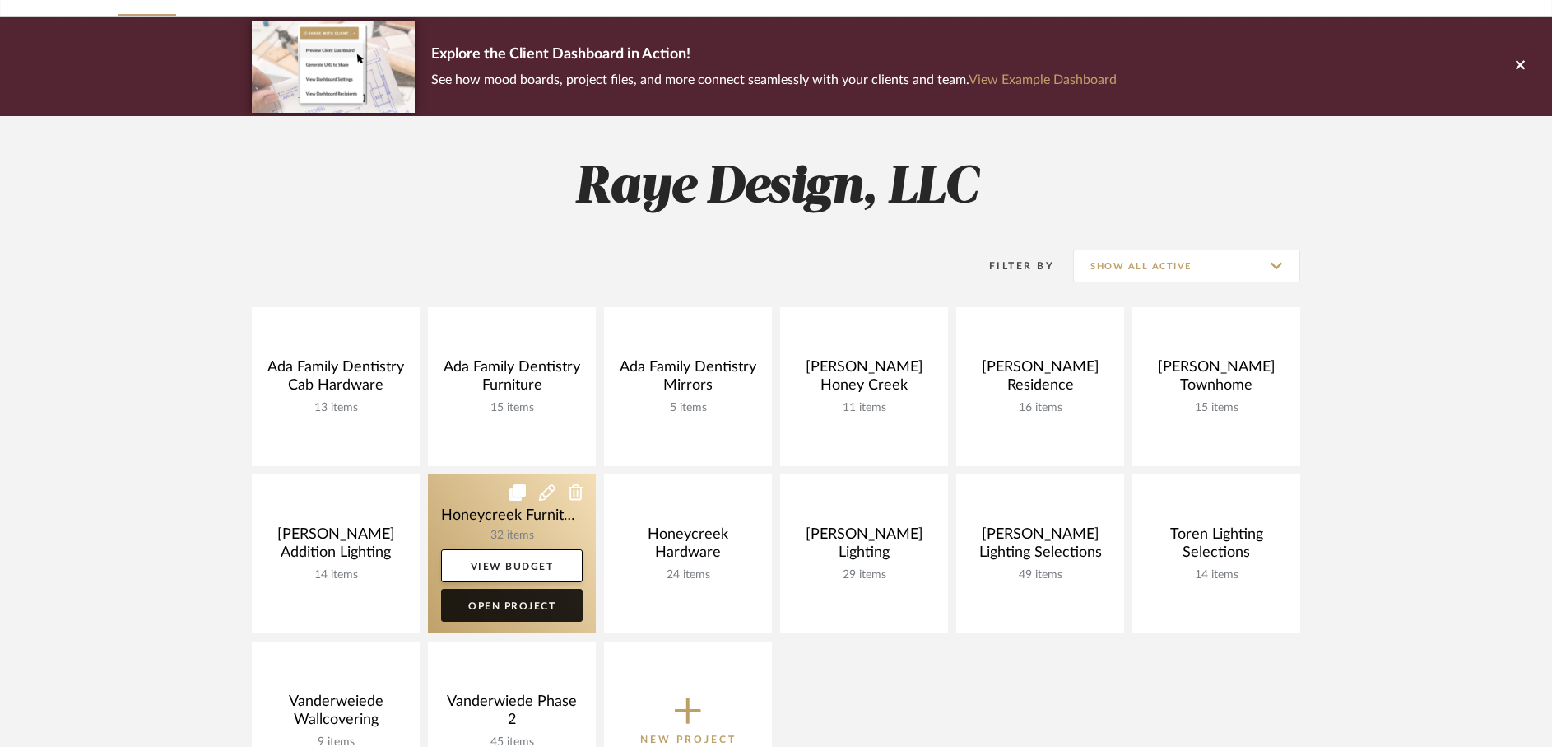
click at [528, 602] on link "Open Project" at bounding box center [512, 604] width 142 height 33
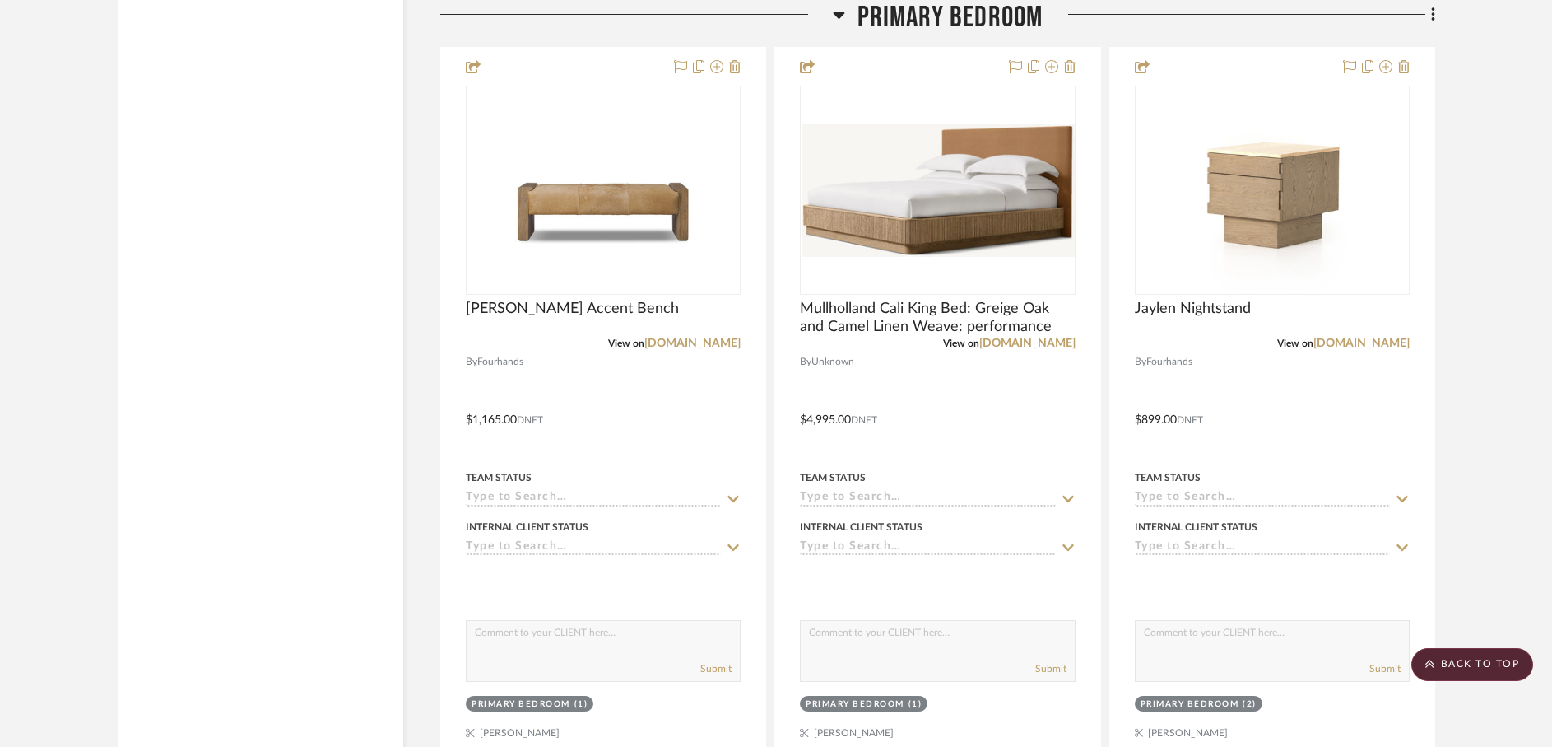
scroll to position [5802, 0]
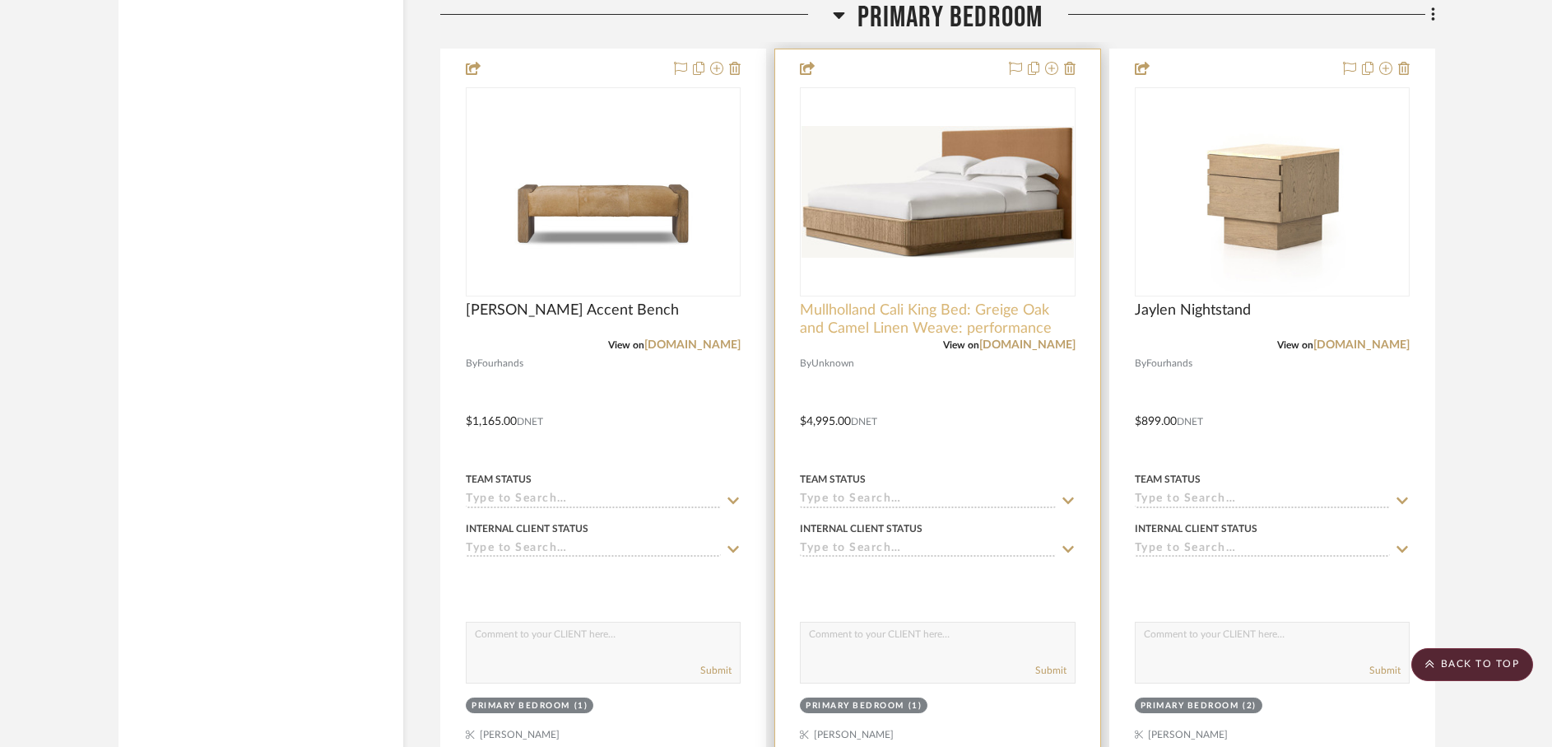
click at [885, 322] on span "Mullholland Cali King Bed: Greige Oak and Camel Linen Weave: performance" at bounding box center [937, 319] width 275 height 36
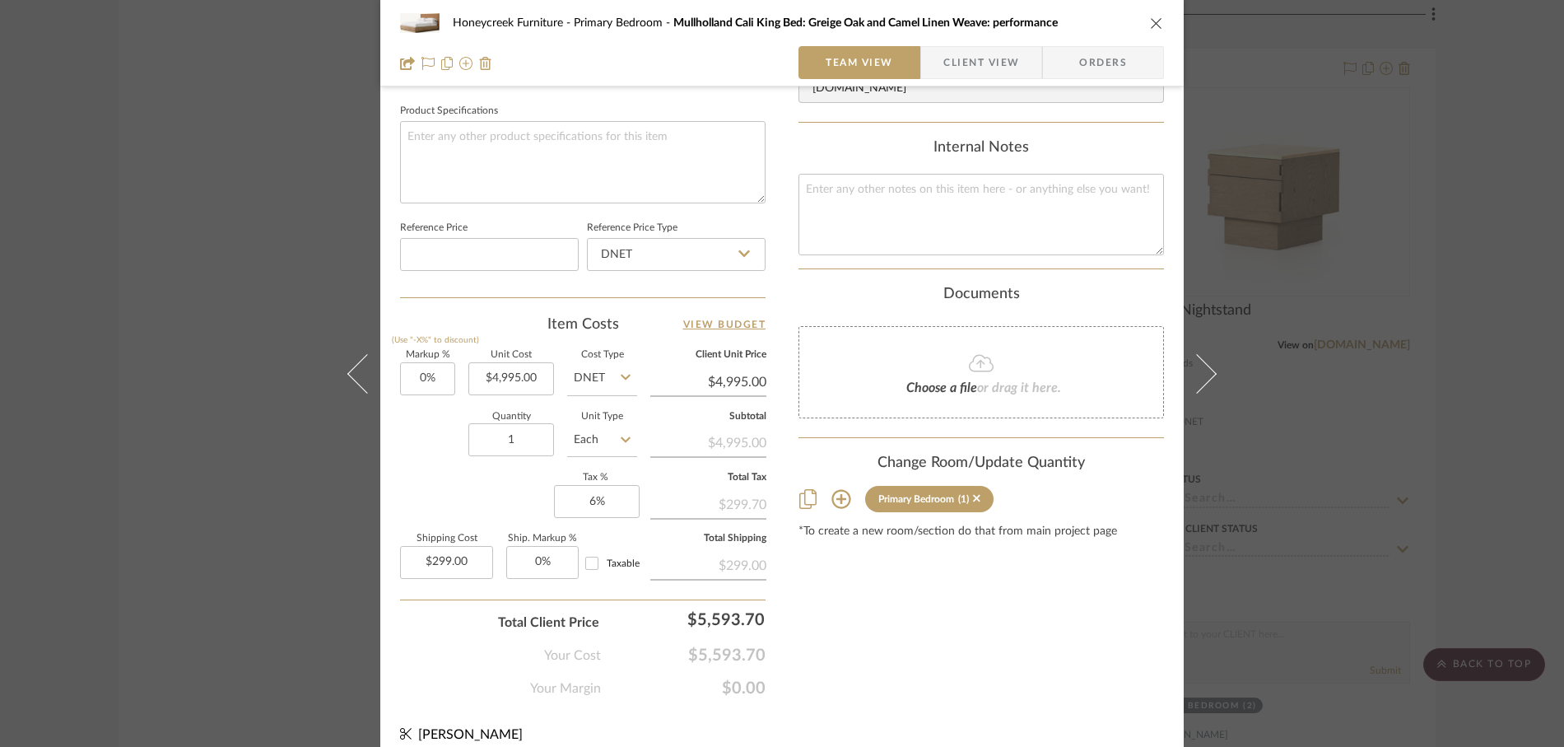
scroll to position [786, 0]
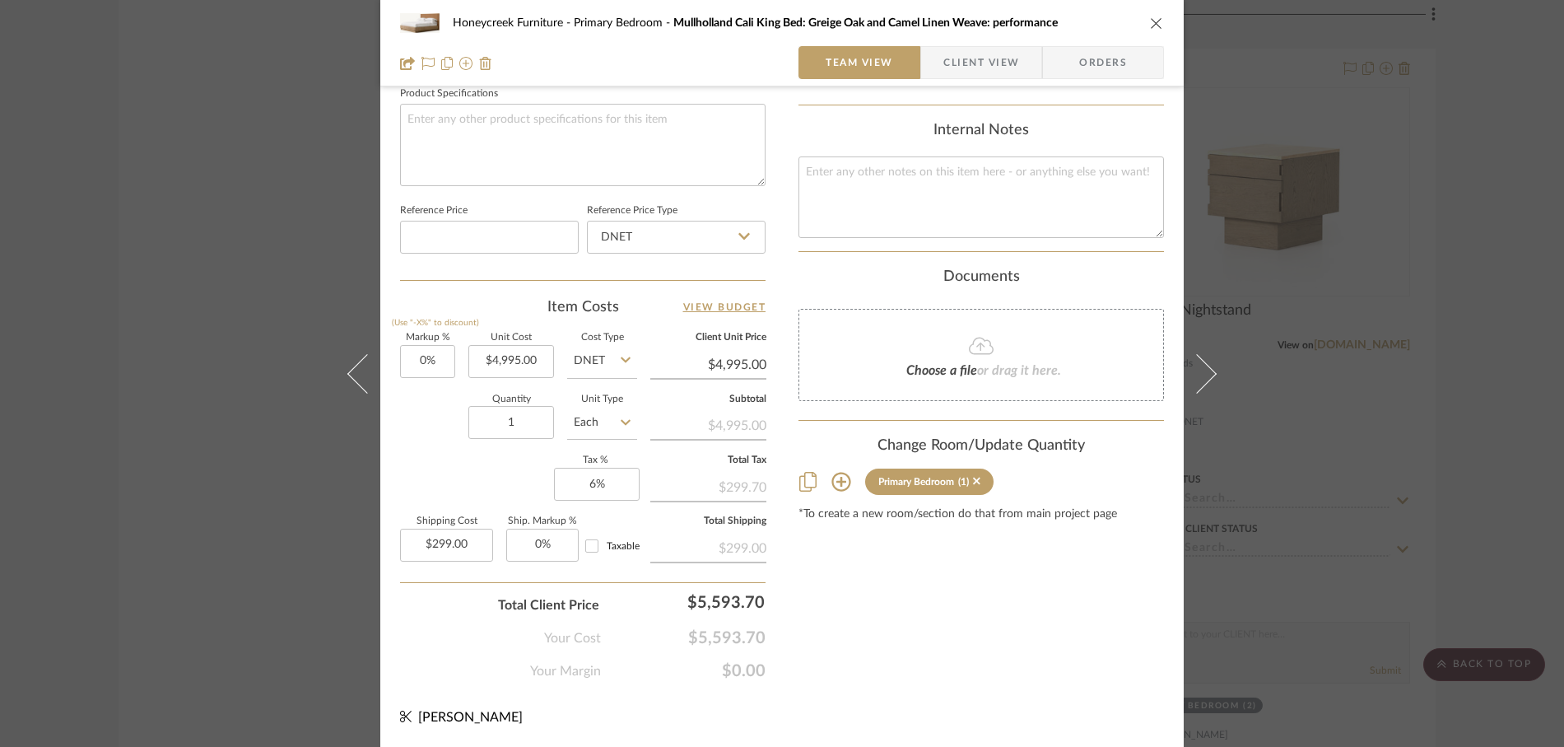
click at [1152, 22] on icon "close" at bounding box center [1156, 22] width 13 height 13
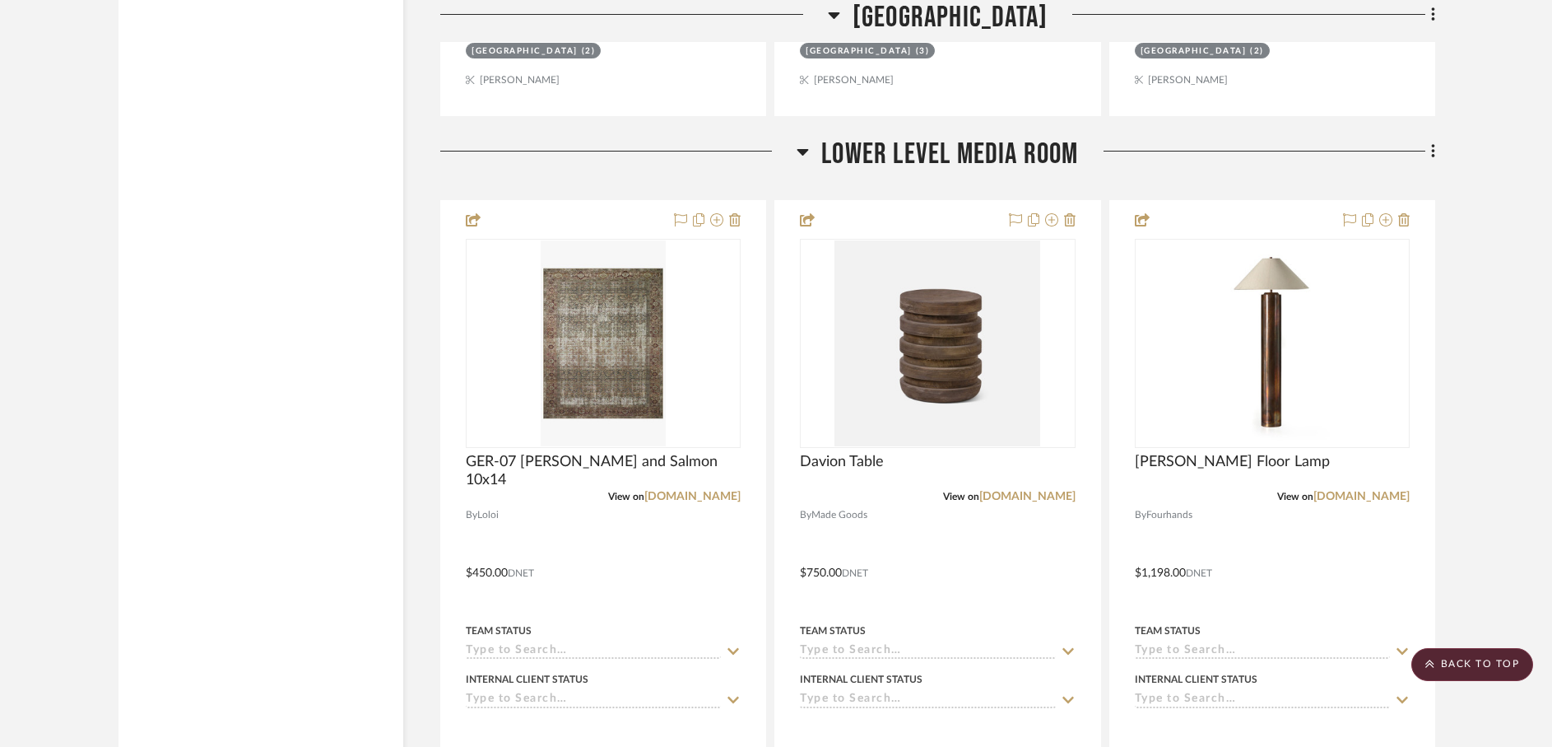
scroll to position [7990, 0]
